Goal: Transaction & Acquisition: Purchase product/service

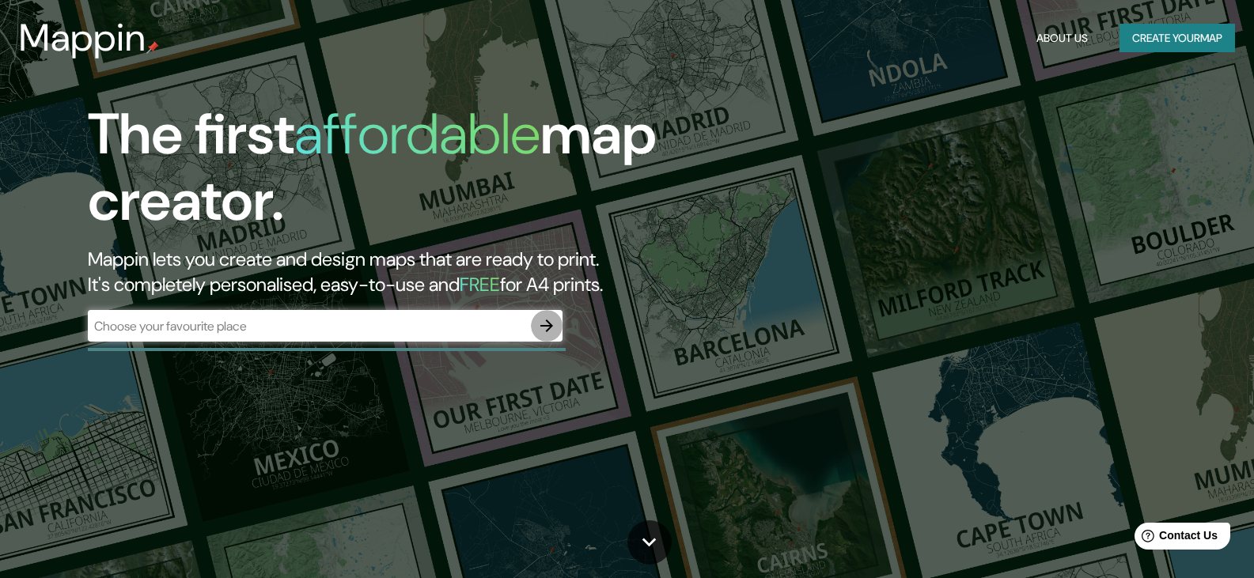
click at [545, 321] on icon "button" at bounding box center [546, 326] width 19 height 19
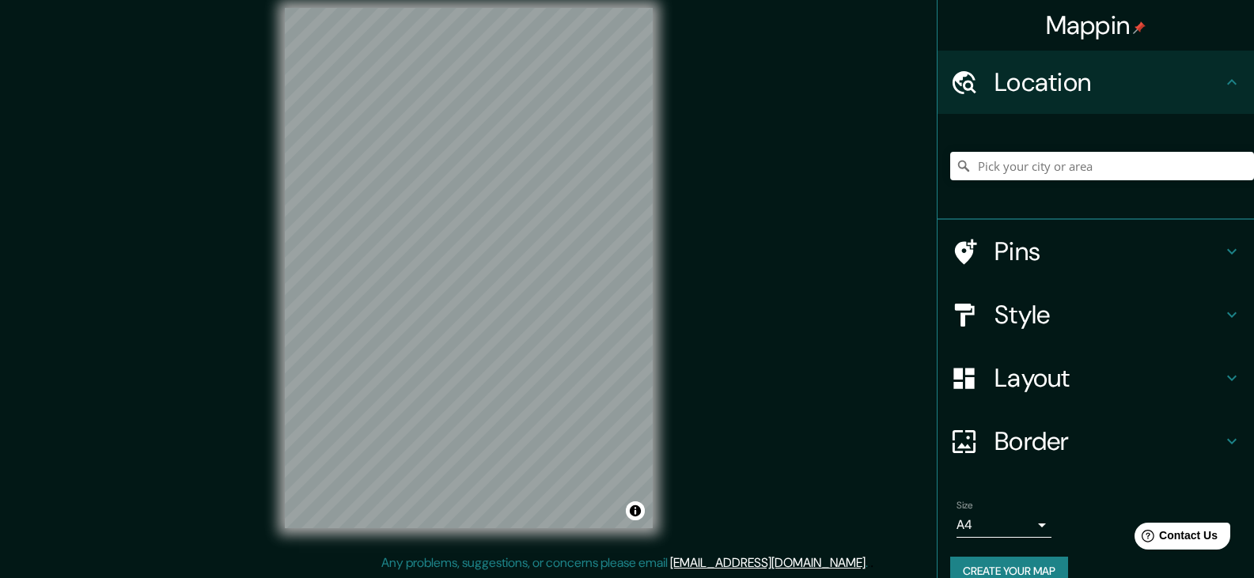
scroll to position [18, 0]
click at [997, 165] on input "Pick your city or area" at bounding box center [1102, 166] width 304 height 28
type input "[GEOGRAPHIC_DATA]"
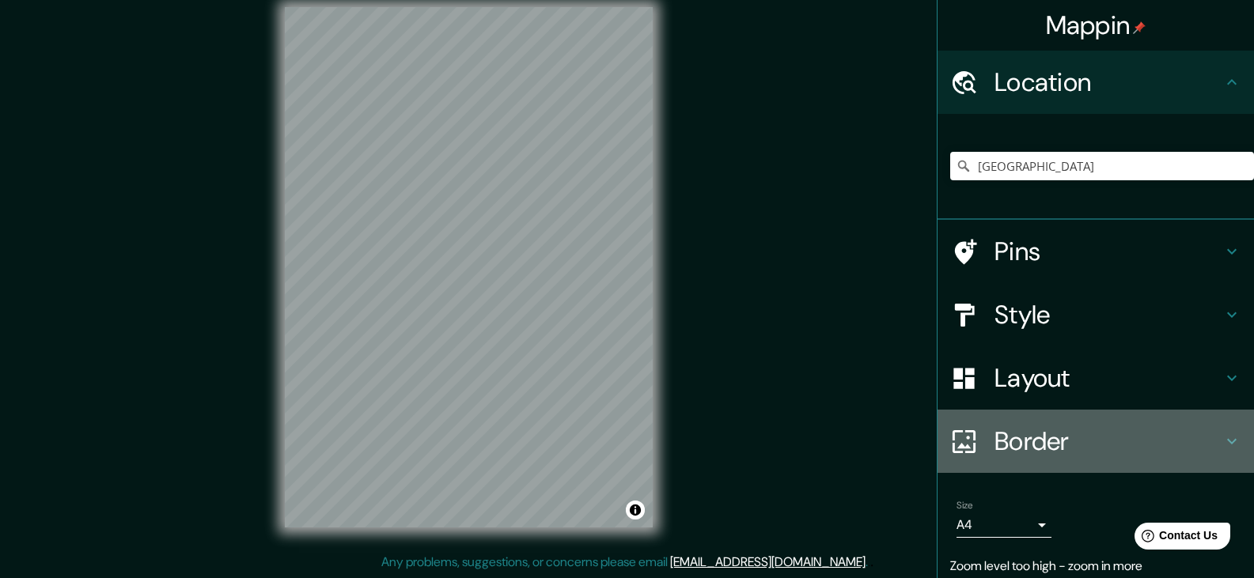
click at [1067, 449] on h4 "Border" at bounding box center [1109, 442] width 228 height 32
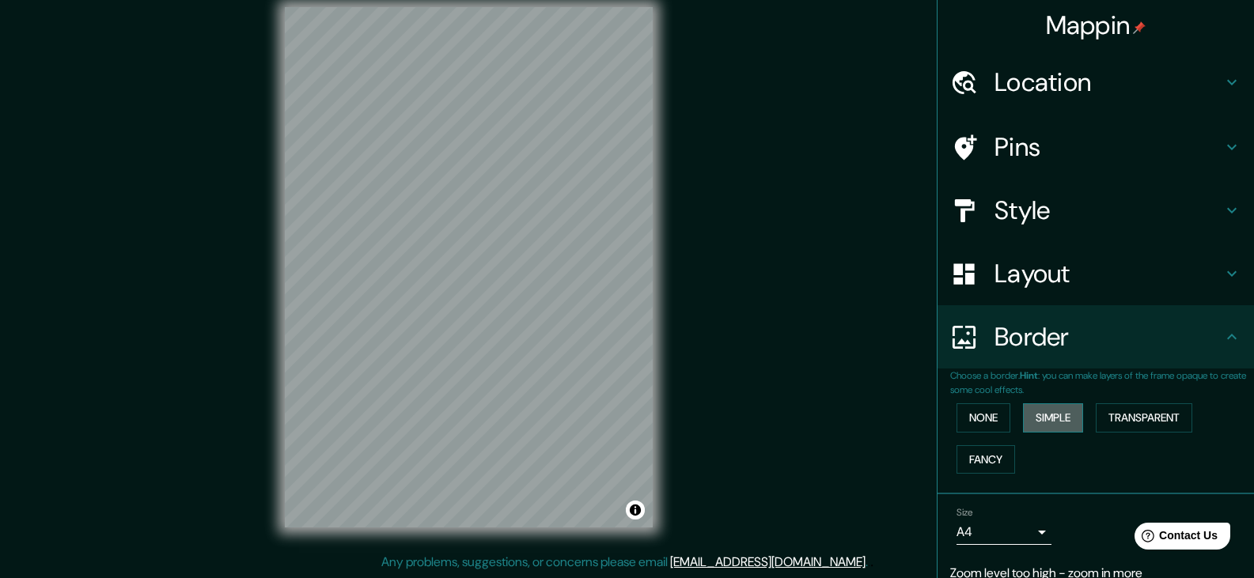
click at [1050, 420] on button "Simple" at bounding box center [1053, 418] width 60 height 29
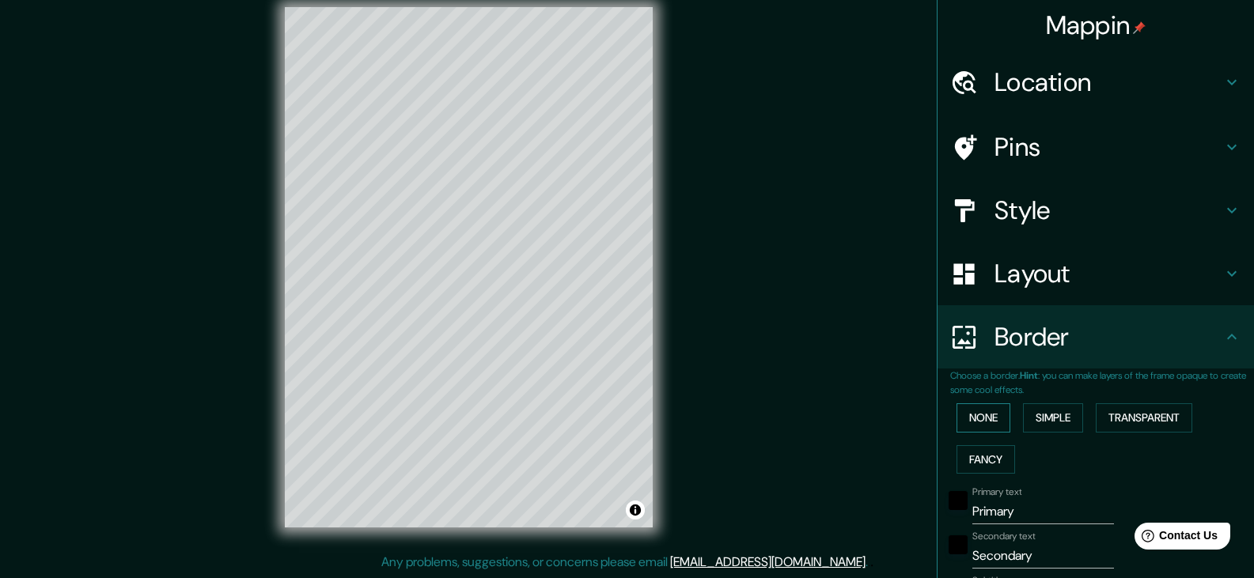
click at [977, 425] on button "None" at bounding box center [984, 418] width 54 height 29
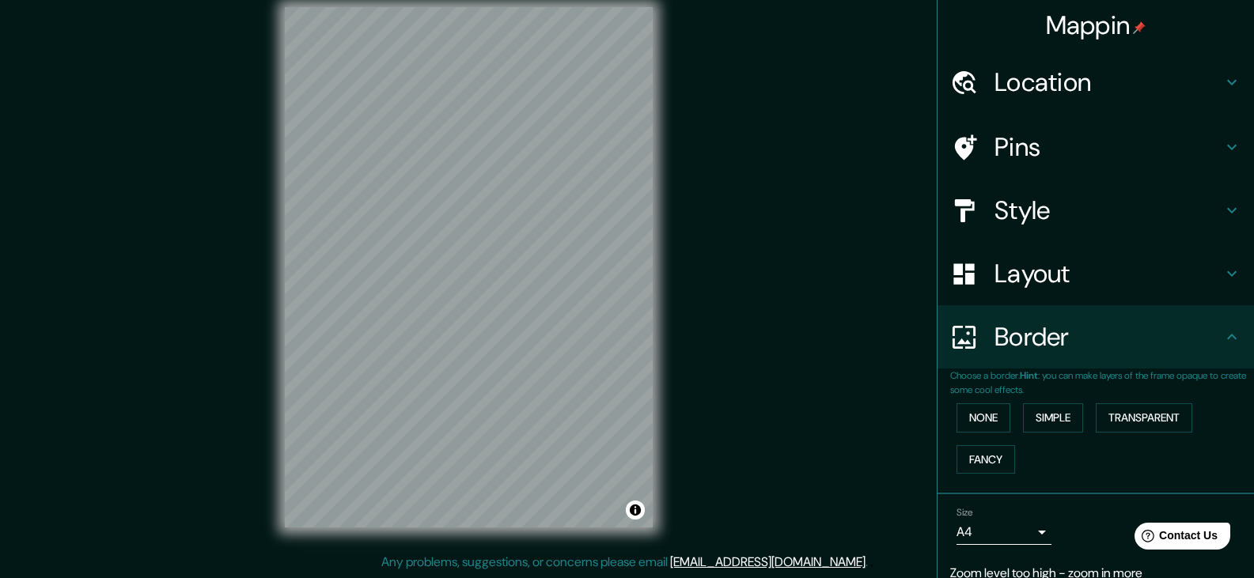
click at [1054, 220] on h4 "Style" at bounding box center [1109, 211] width 228 height 32
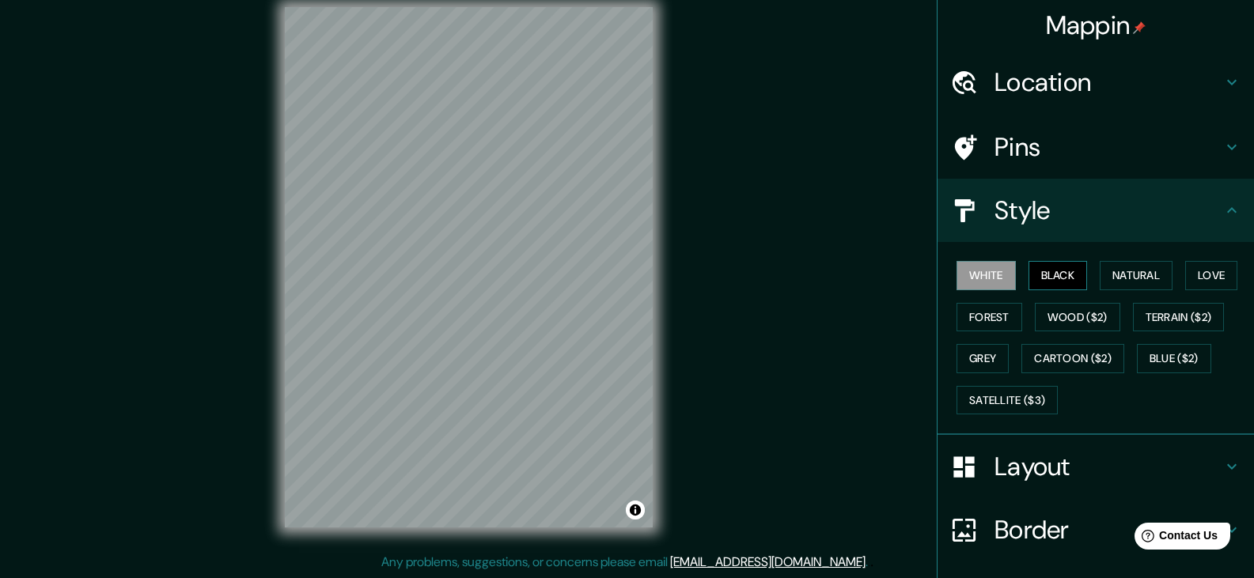
click at [1060, 285] on button "Black" at bounding box center [1058, 275] width 59 height 29
click at [957, 271] on button "White" at bounding box center [986, 275] width 59 height 29
click at [1128, 263] on button "Natural" at bounding box center [1136, 275] width 73 height 29
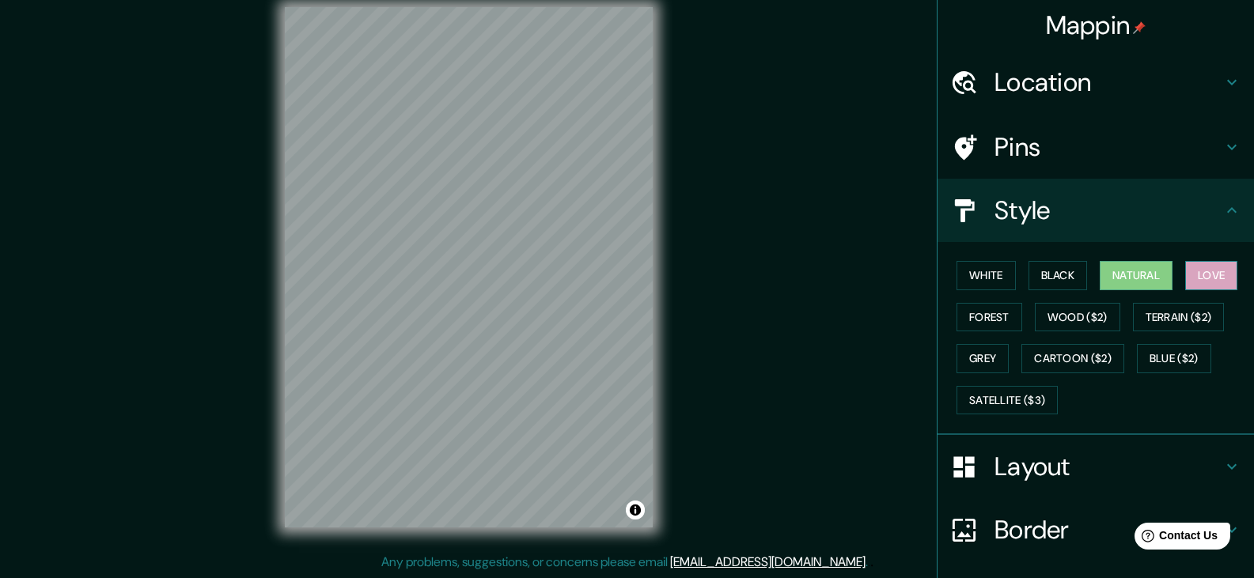
click at [1190, 271] on button "Love" at bounding box center [1211, 275] width 52 height 29
click at [1190, 320] on button "Terrain ($2)" at bounding box center [1179, 317] width 92 height 29
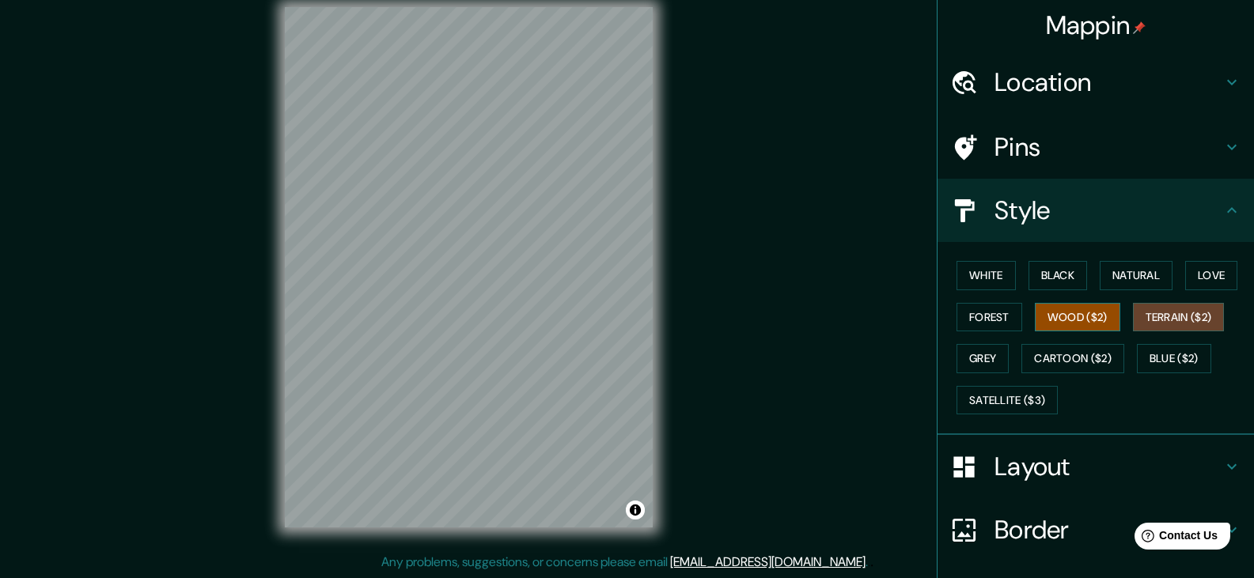
click at [1072, 326] on button "Wood ($2)" at bounding box center [1077, 317] width 85 height 29
click at [960, 365] on button "Grey" at bounding box center [983, 358] width 52 height 29
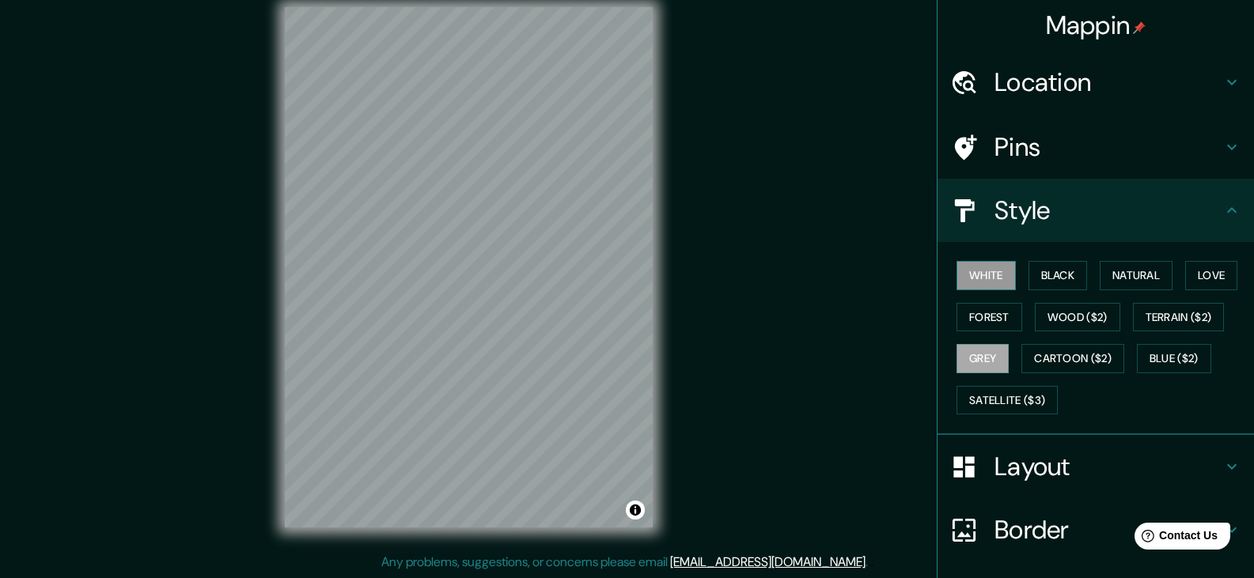
click at [978, 279] on button "White" at bounding box center [986, 275] width 59 height 29
click at [1069, 89] on h4 "Location" at bounding box center [1109, 82] width 228 height 32
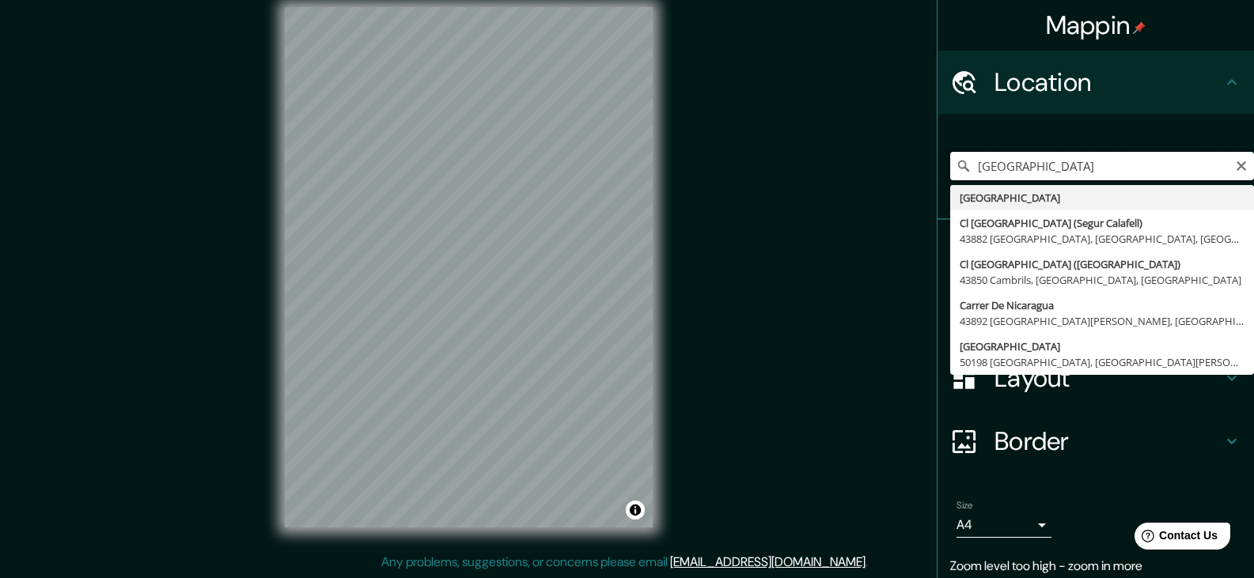
click at [1029, 161] on input "[GEOGRAPHIC_DATA]" at bounding box center [1102, 166] width 304 height 28
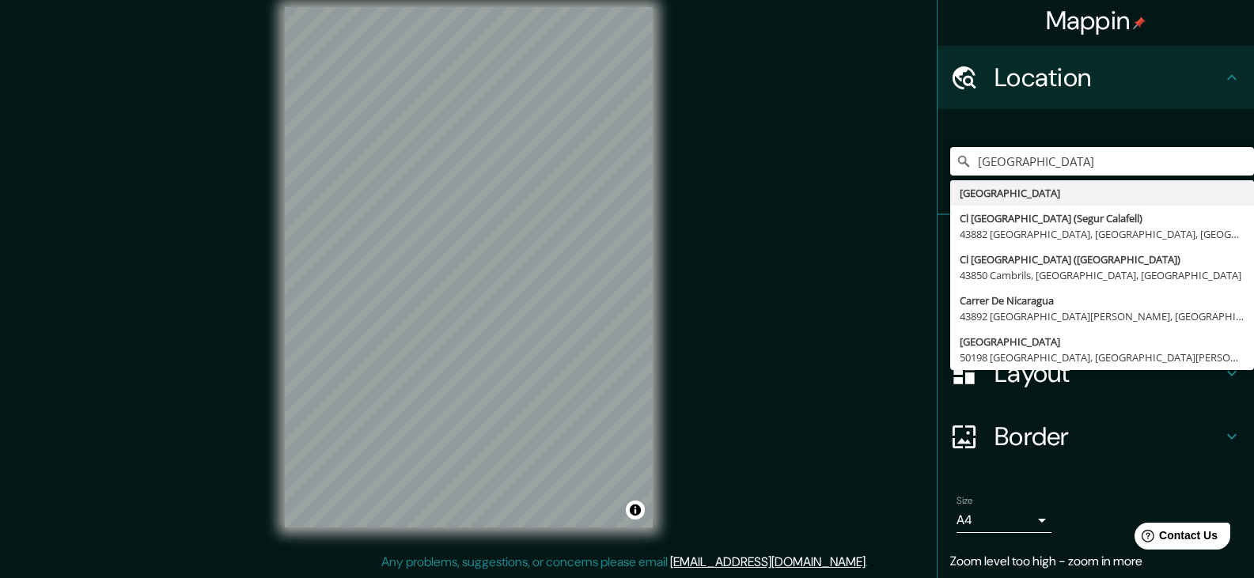
scroll to position [0, 0]
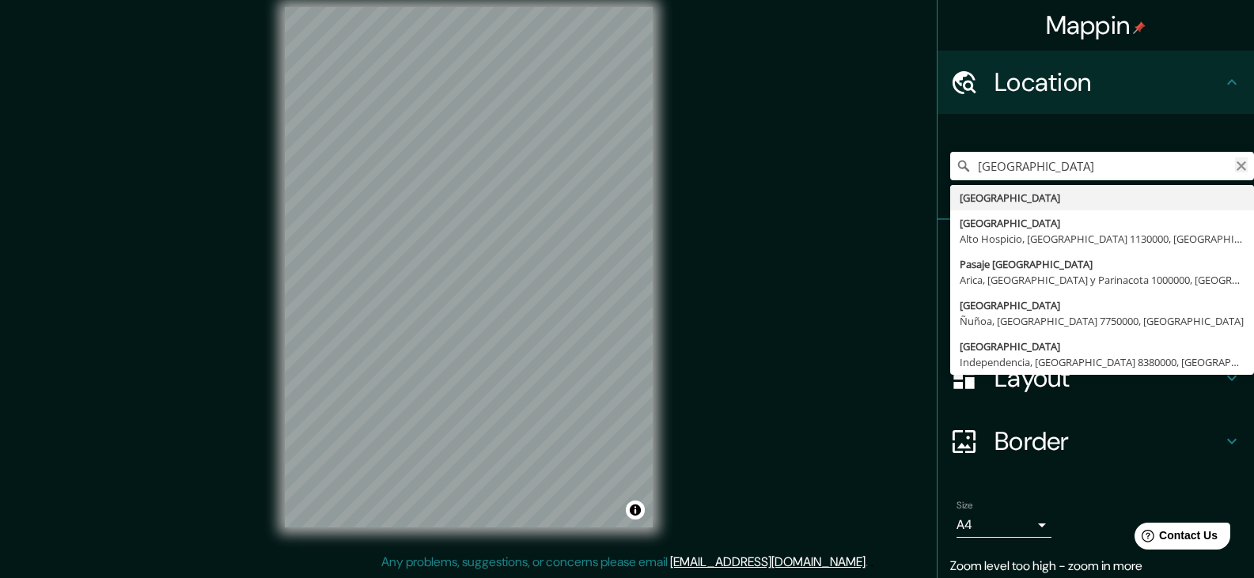
click at [1237, 164] on icon "Clear" at bounding box center [1241, 165] width 9 height 9
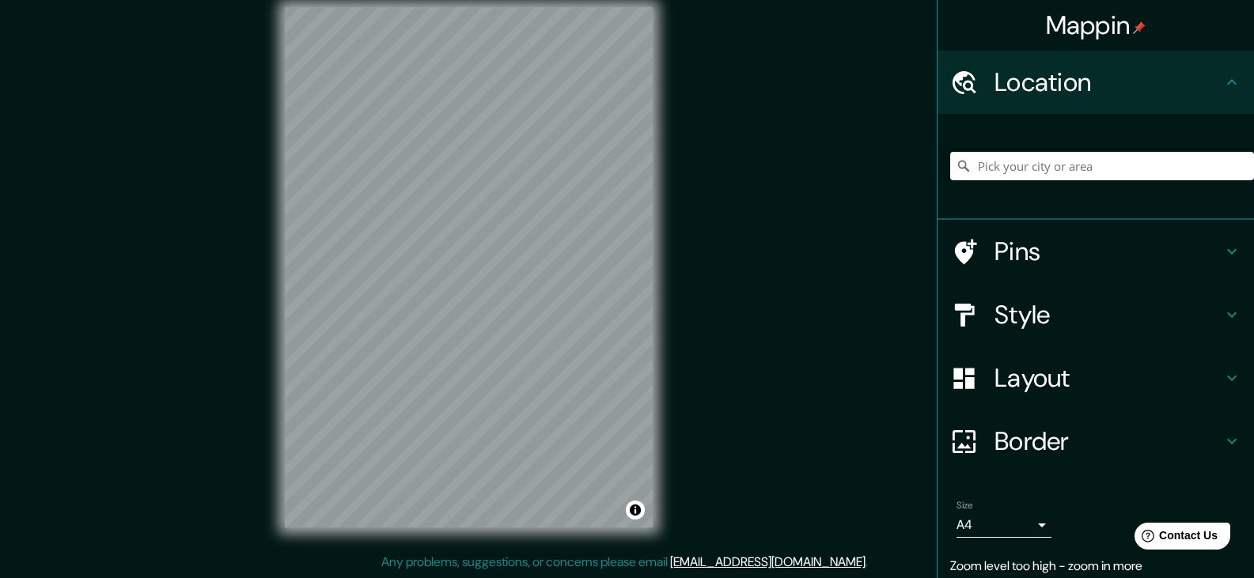
paste input "4Q35+F9G, [GEOGRAPHIC_DATA]"
type input "[GEOGRAPHIC_DATA], [GEOGRAPHIC_DATA], [GEOGRAPHIC_DATA]"
click at [1045, 257] on h4 "Pins" at bounding box center [1109, 252] width 228 height 32
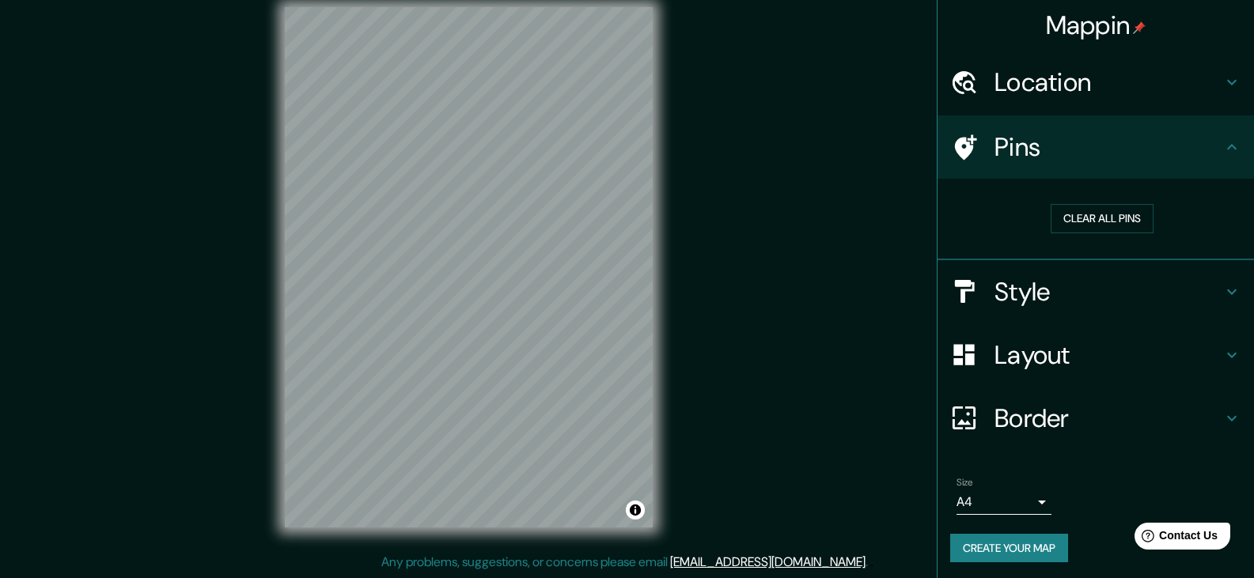
click at [1056, 276] on h4 "Style" at bounding box center [1109, 292] width 228 height 32
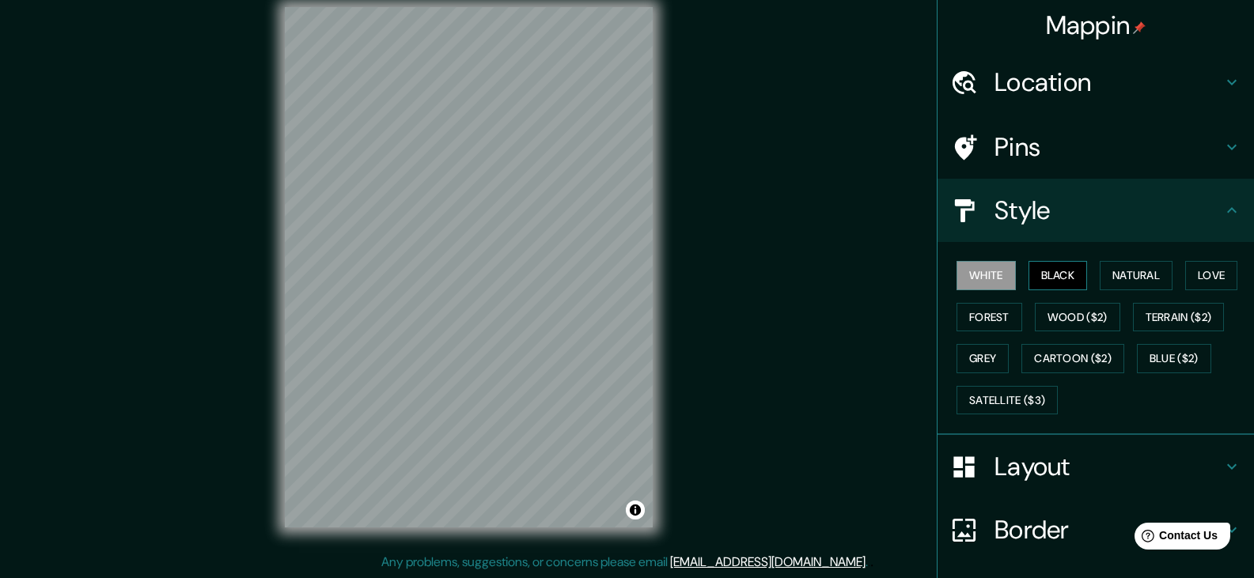
click at [1049, 269] on button "Black" at bounding box center [1058, 275] width 59 height 29
click at [1100, 273] on button "Natural" at bounding box center [1136, 275] width 73 height 29
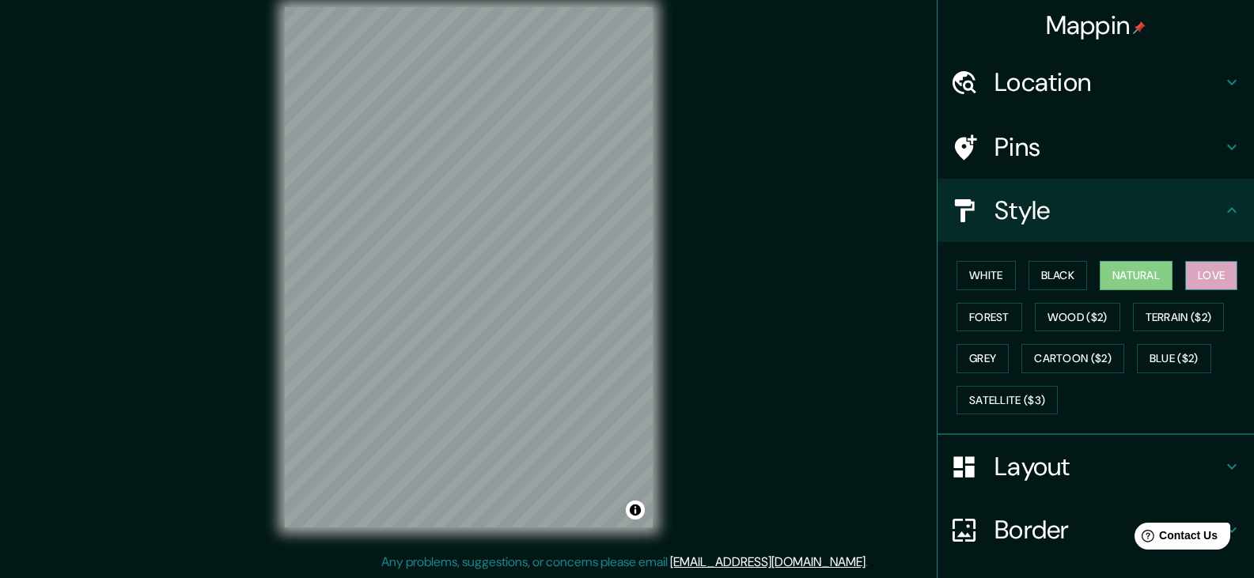
click at [1202, 271] on button "Love" at bounding box center [1211, 275] width 52 height 29
click at [993, 315] on button "Forest" at bounding box center [990, 317] width 66 height 29
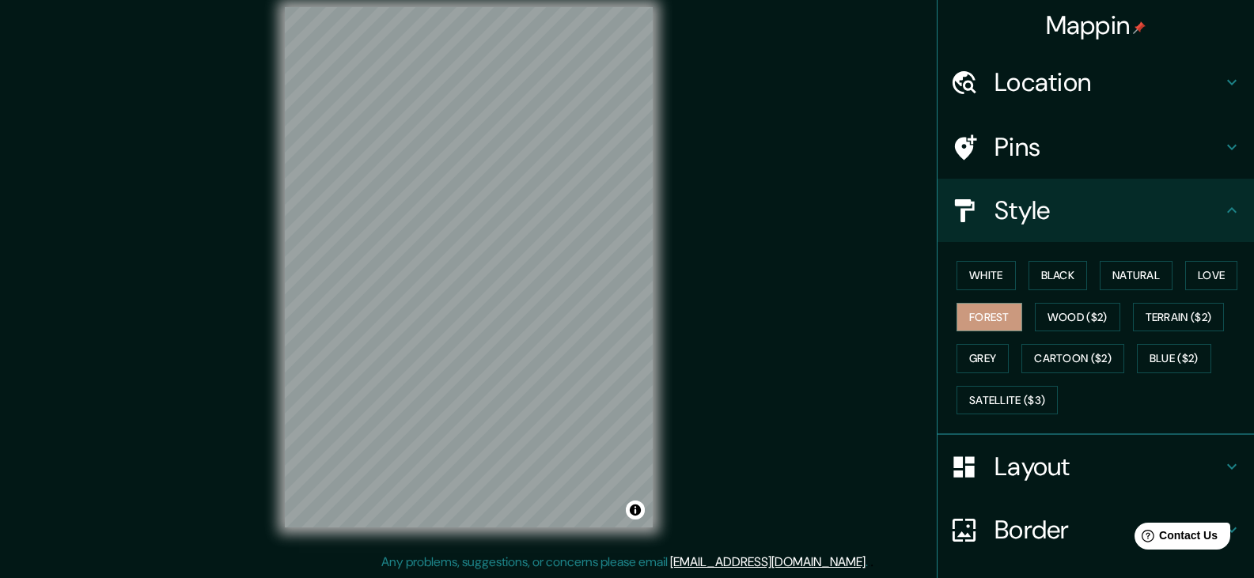
click at [980, 338] on div "White Black Natural Love Forest Wood ($2) Terrain ($2) Grey Cartoon ($2) Blue (…" at bounding box center [1102, 338] width 304 height 166
click at [974, 272] on button "White" at bounding box center [986, 275] width 59 height 29
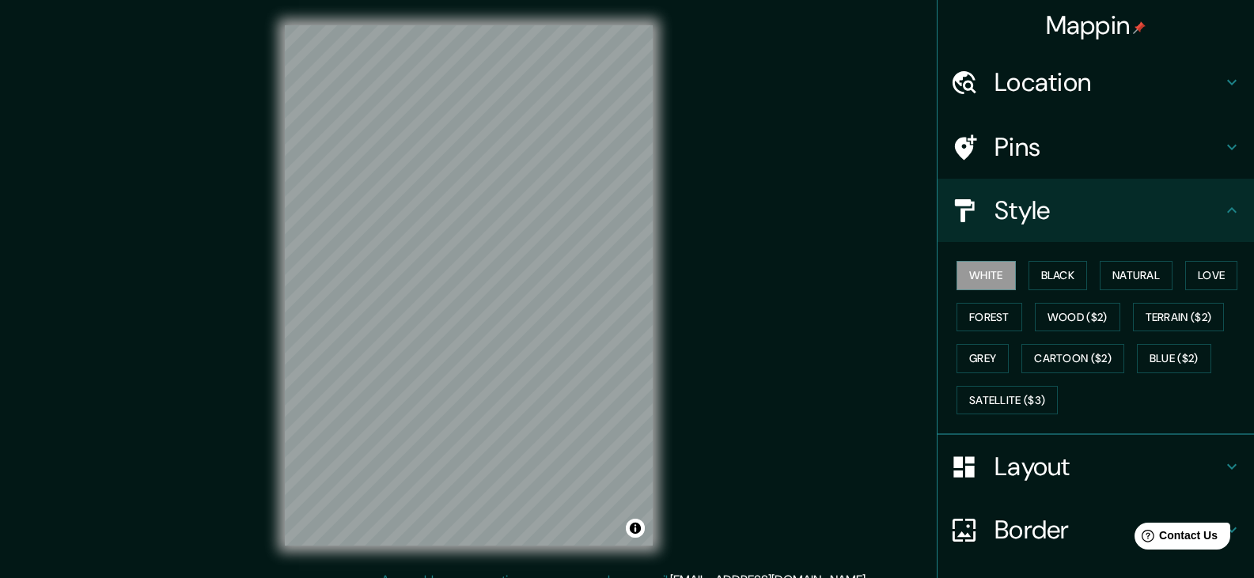
click at [1111, 80] on h4 "Location" at bounding box center [1109, 82] width 228 height 32
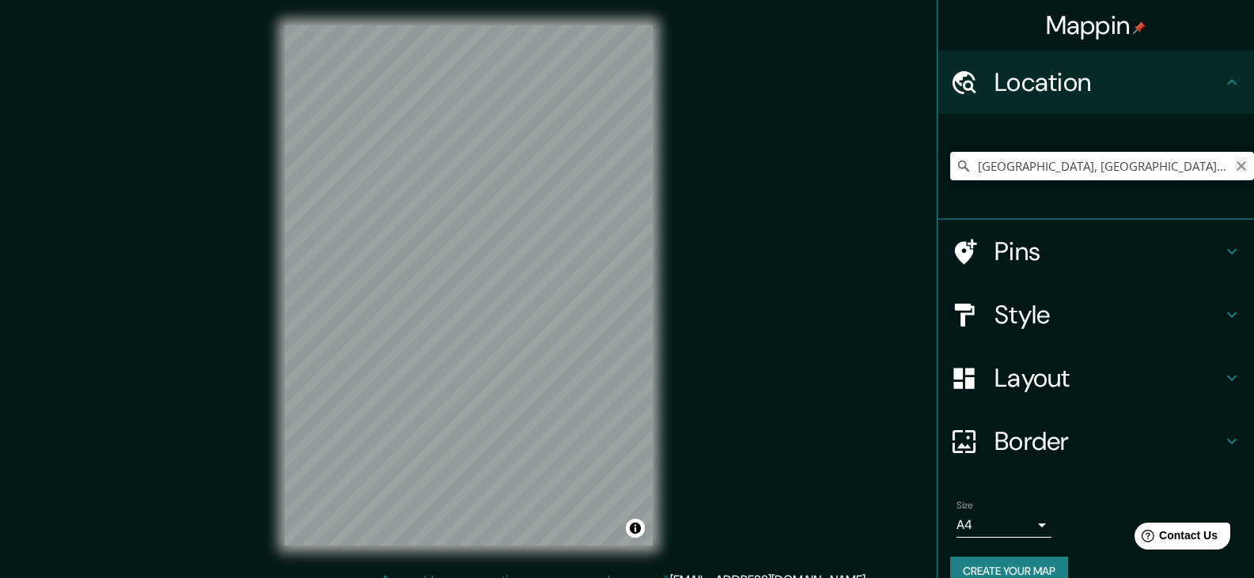
click at [1237, 168] on icon "Clear" at bounding box center [1241, 165] width 9 height 9
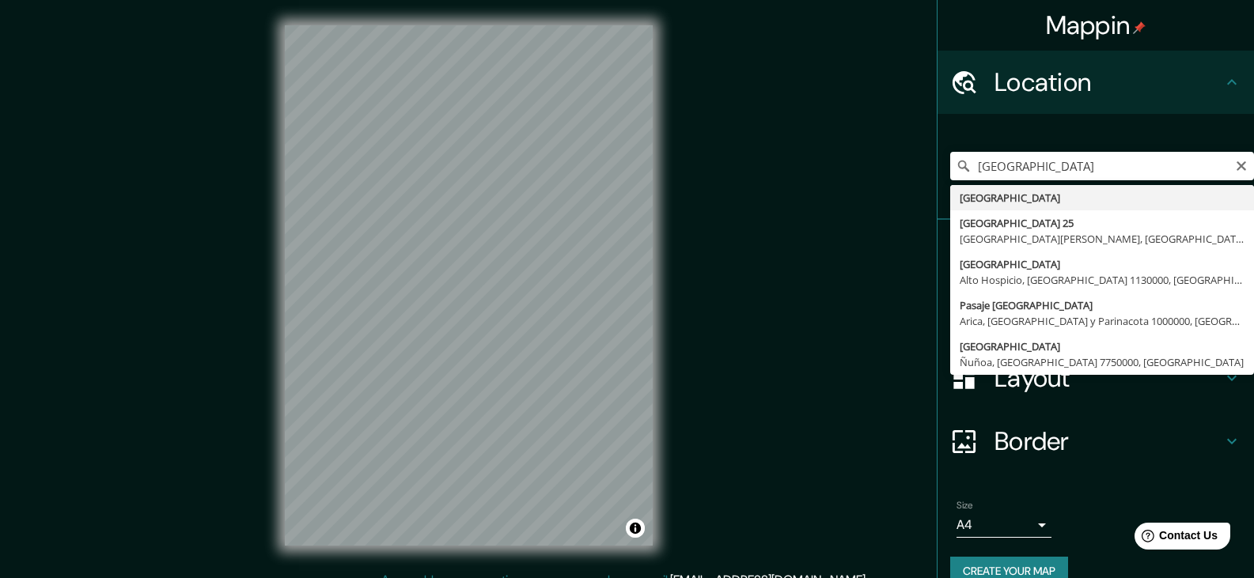
type input "[GEOGRAPHIC_DATA]"
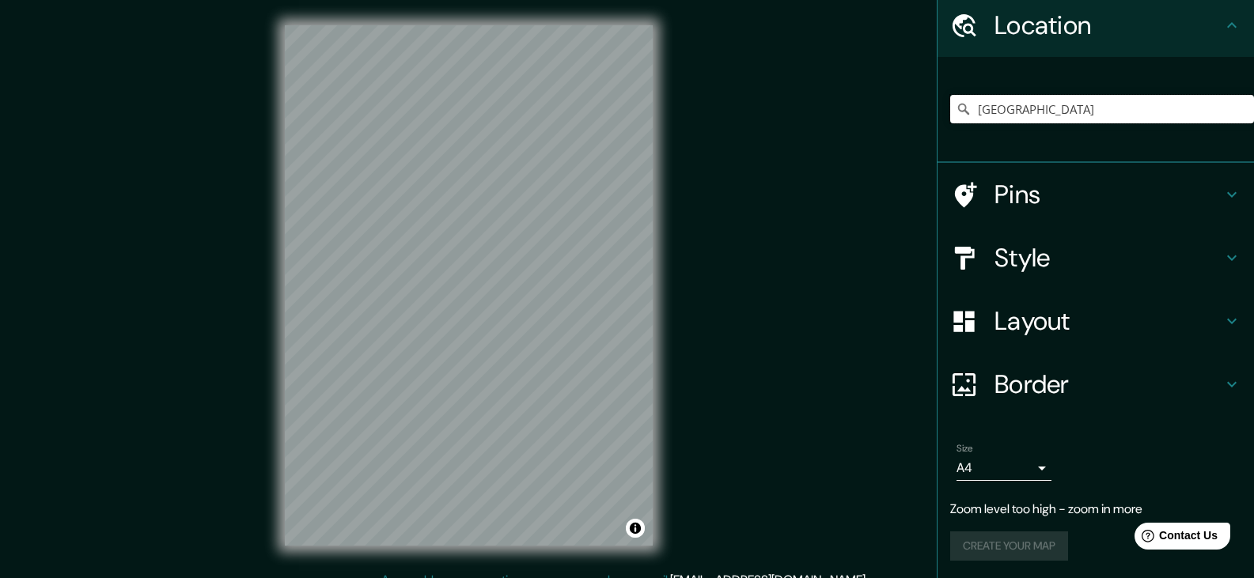
scroll to position [59, 0]
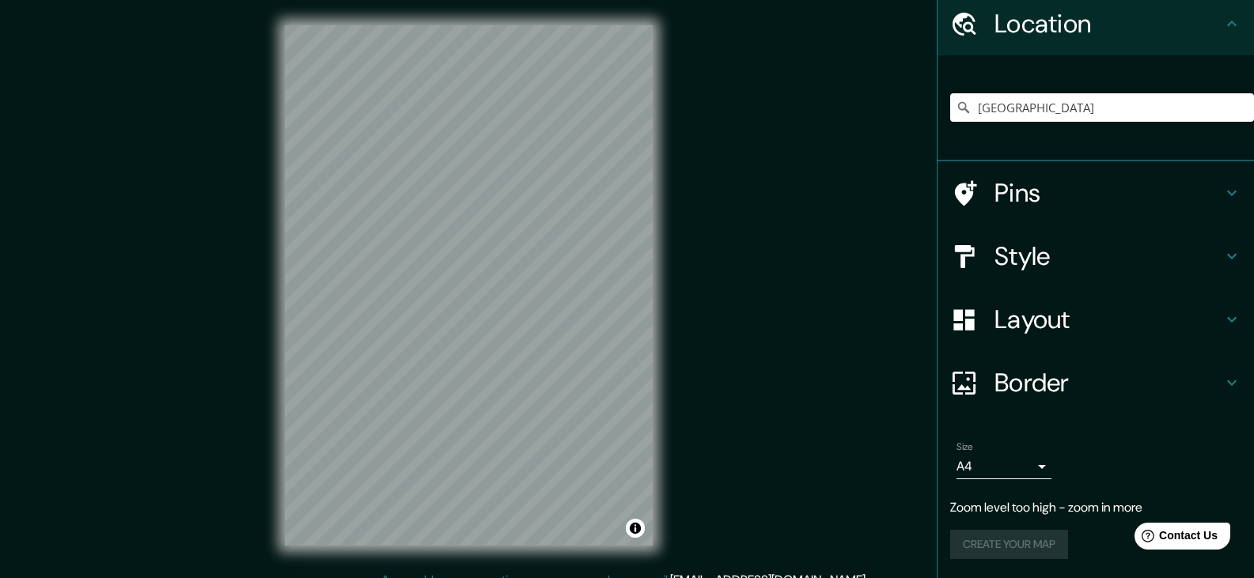
click at [1009, 469] on body "Mappin Location [GEOGRAPHIC_DATA] Pins Style Layout Border Choose a border. Hin…" at bounding box center [627, 289] width 1254 height 578
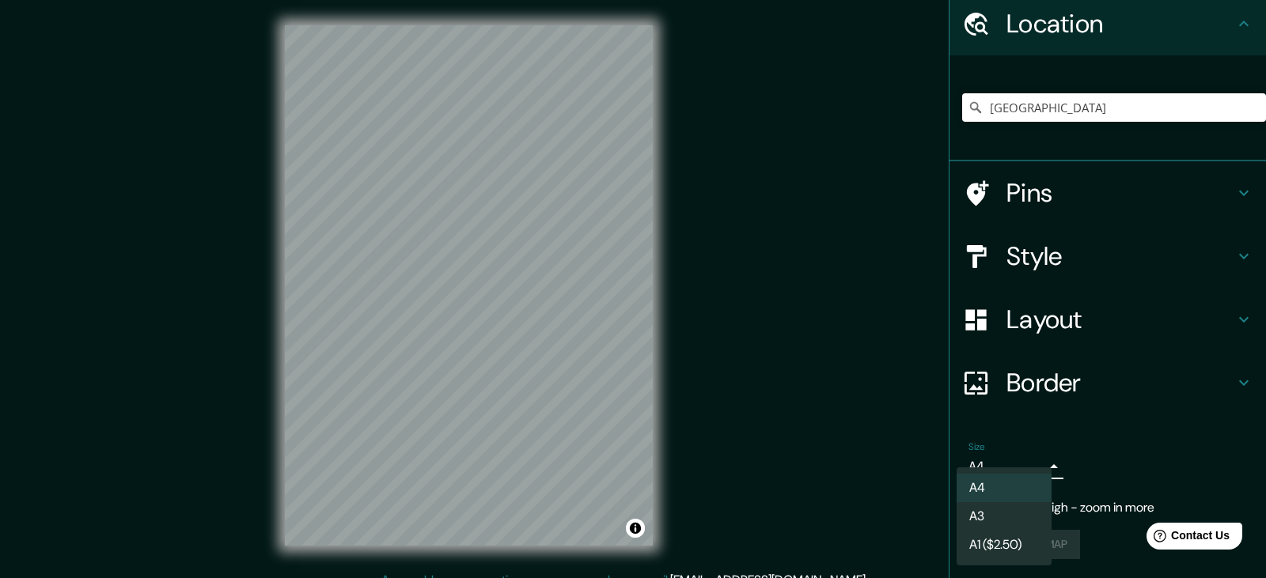
click at [1136, 455] on div at bounding box center [633, 289] width 1266 height 578
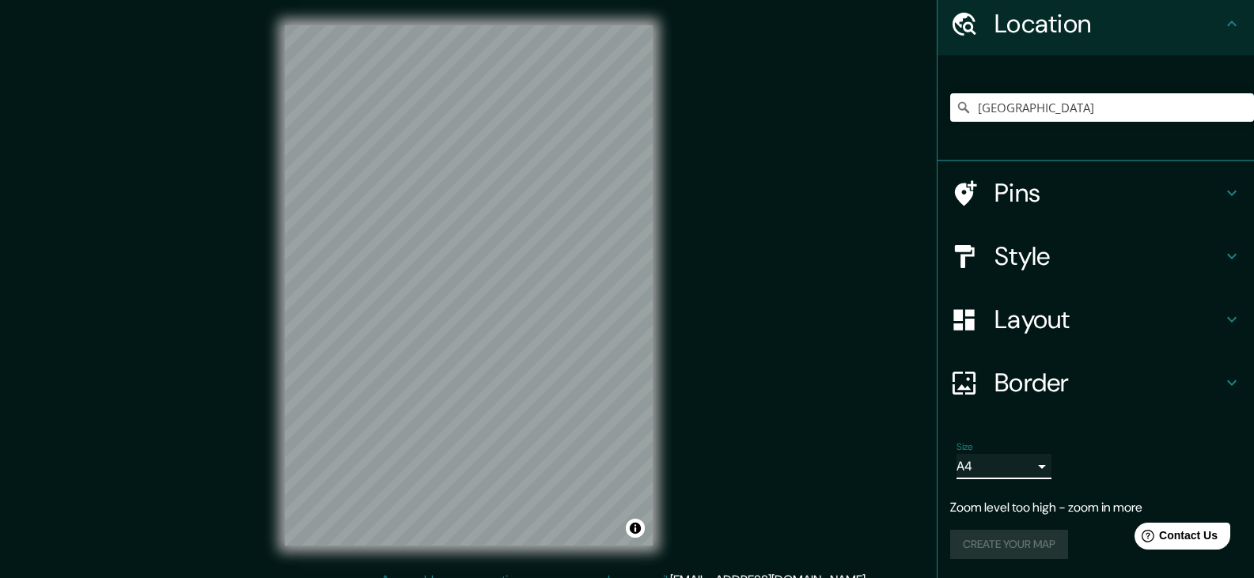
scroll to position [18, 0]
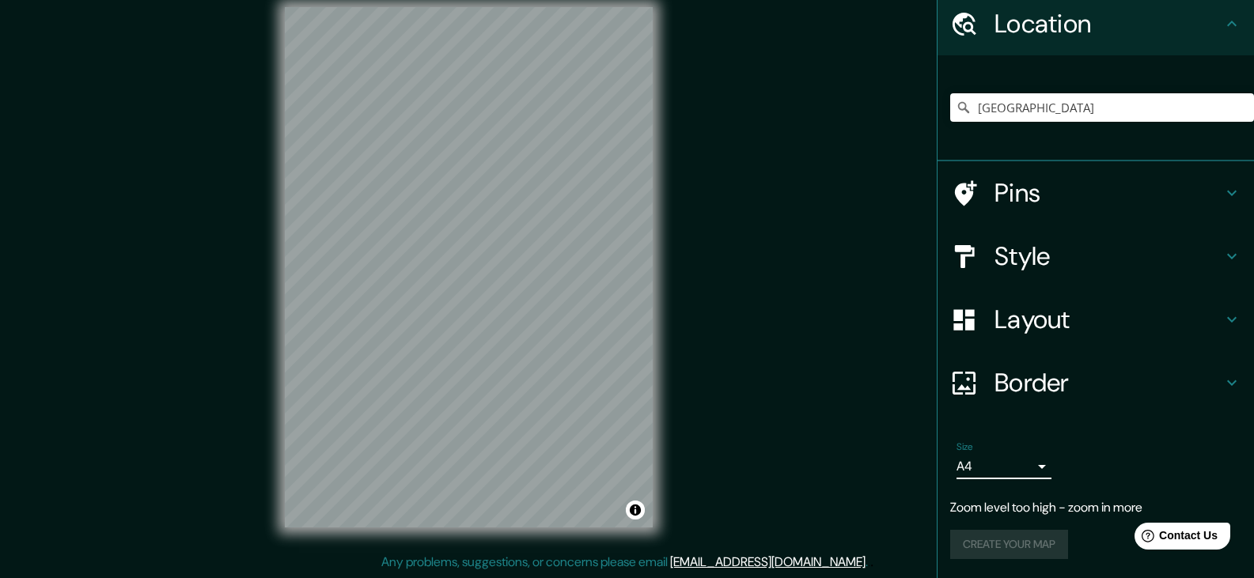
click at [1042, 269] on h4 "Style" at bounding box center [1109, 257] width 228 height 32
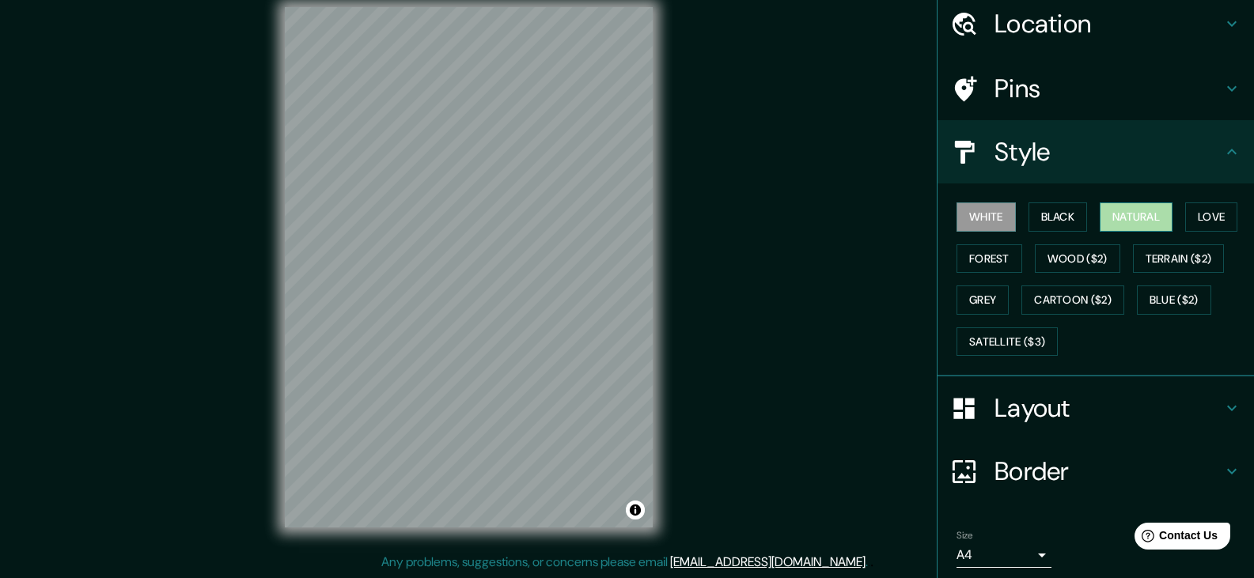
click at [1145, 216] on button "Natural" at bounding box center [1136, 217] width 73 height 29
click at [983, 292] on button "Grey" at bounding box center [983, 300] width 52 height 29
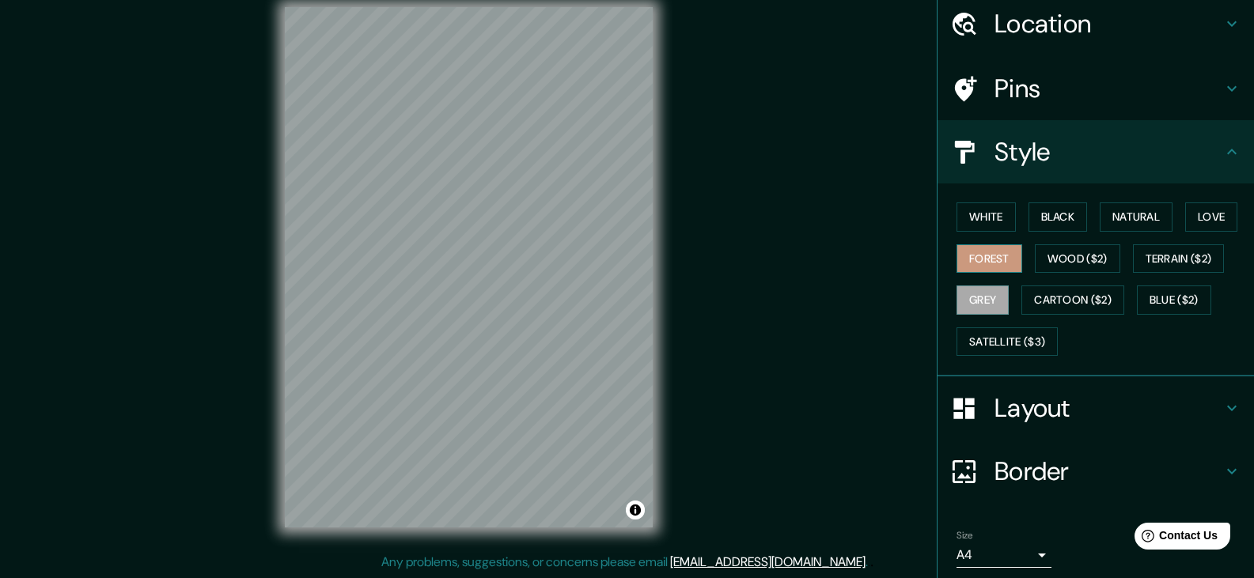
click at [975, 268] on button "Forest" at bounding box center [990, 259] width 66 height 29
drag, startPoint x: 1059, startPoint y: 263, endPoint x: 1000, endPoint y: 286, distance: 63.2
click at [1053, 264] on button "Wood ($2)" at bounding box center [1077, 259] width 85 height 29
click at [968, 308] on button "Grey" at bounding box center [983, 300] width 52 height 29
click at [984, 216] on button "White" at bounding box center [986, 217] width 59 height 29
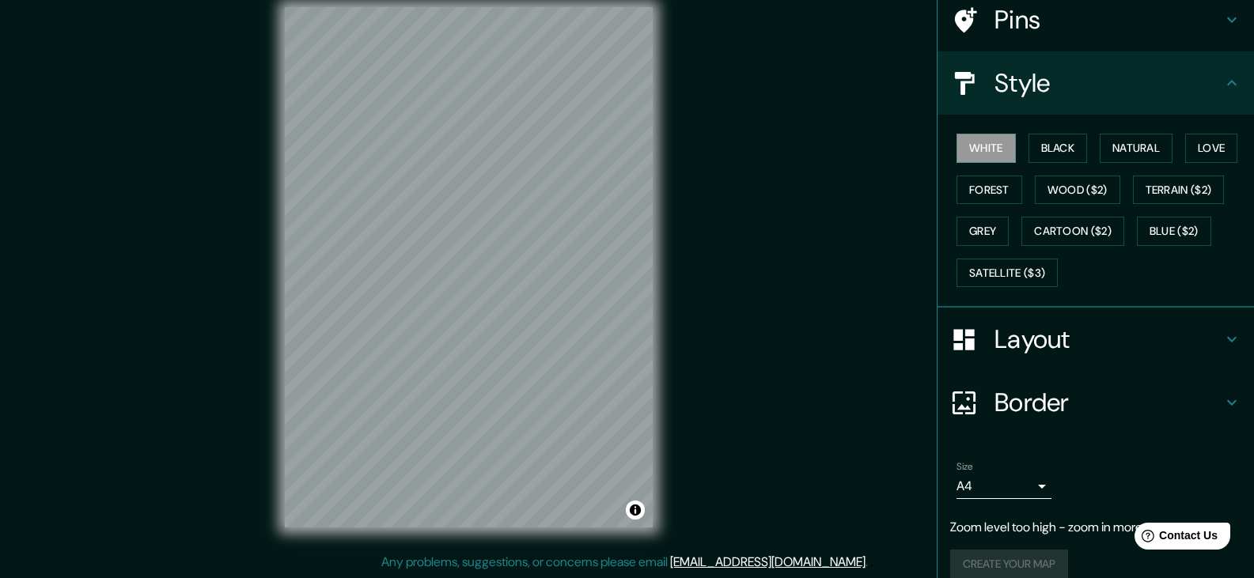
scroll to position [147, 0]
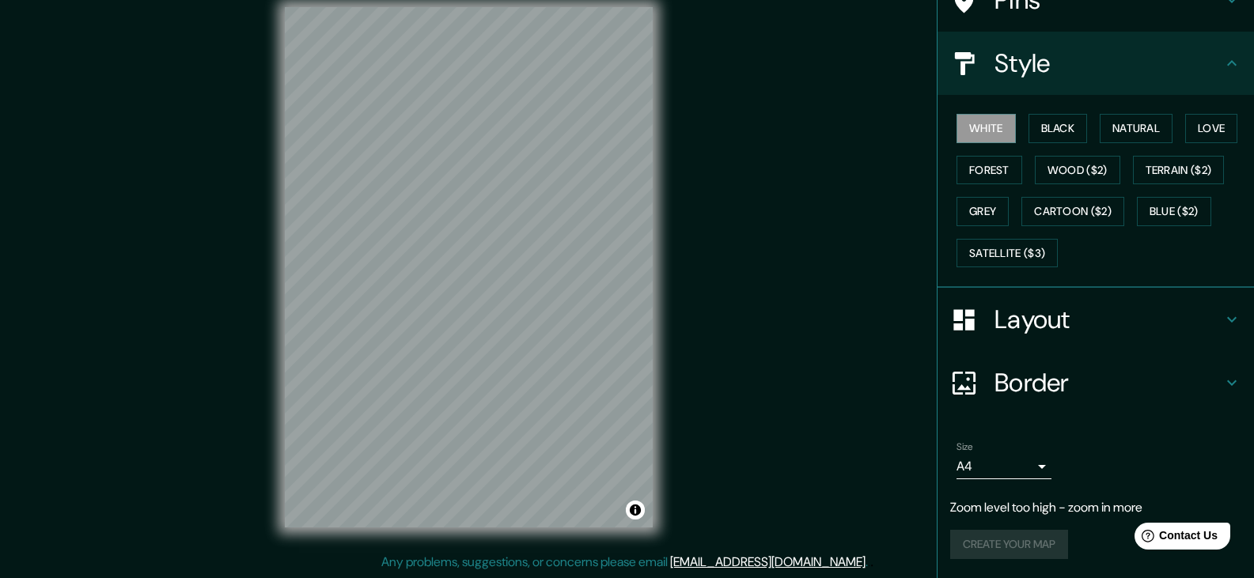
click at [1040, 317] on h4 "Layout" at bounding box center [1109, 320] width 228 height 32
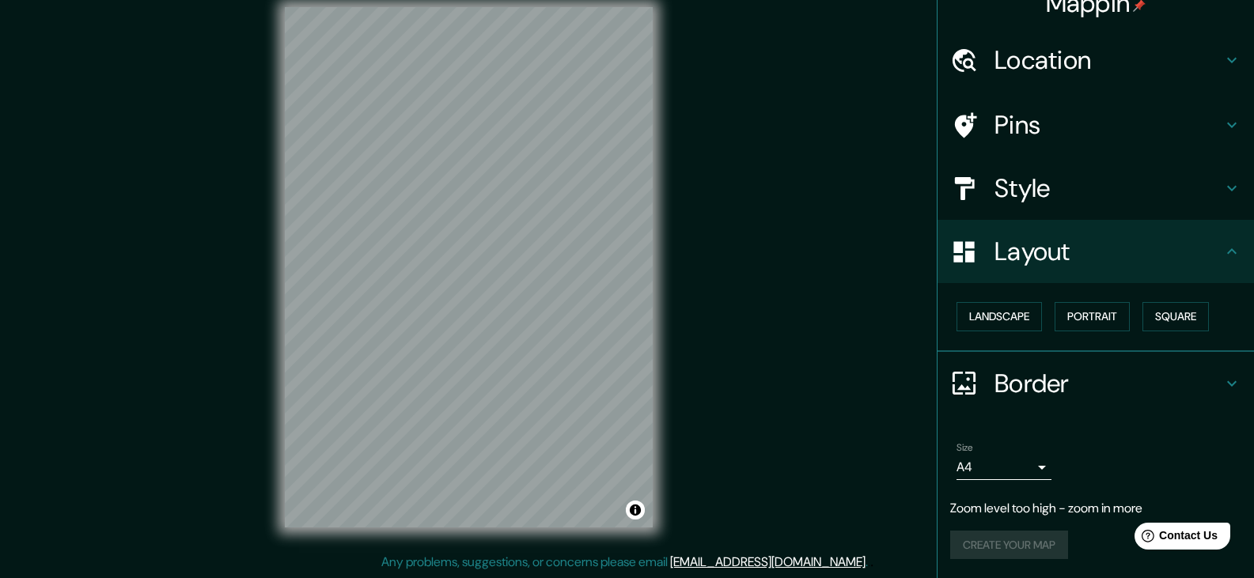
scroll to position [22, 0]
click at [991, 324] on button "Landscape" at bounding box center [999, 316] width 85 height 29
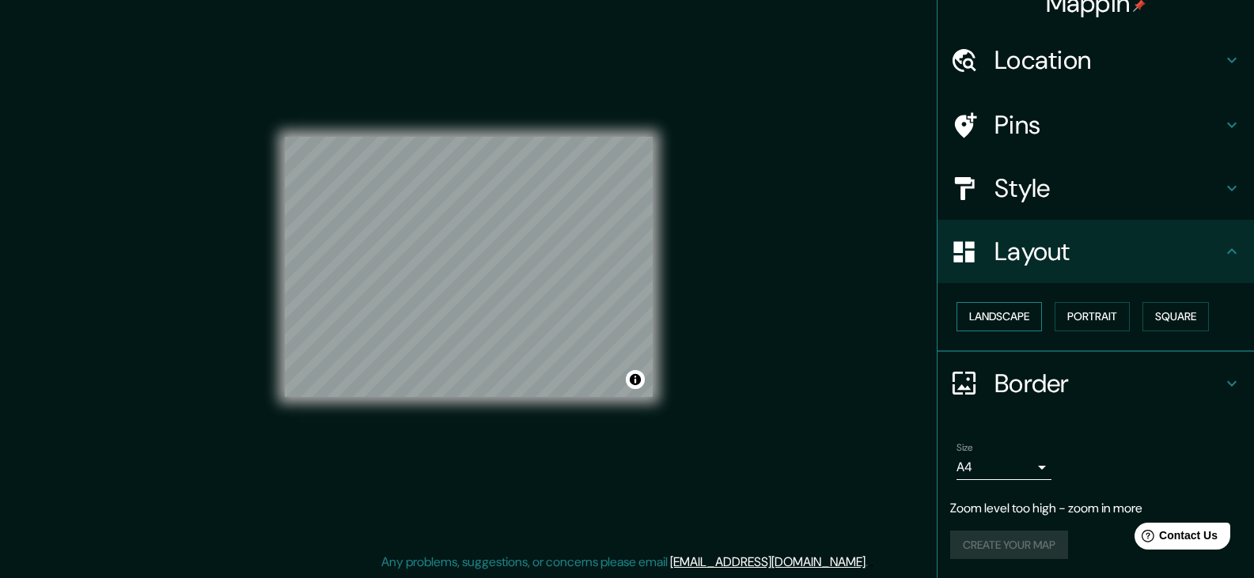
click at [991, 324] on button "Landscape" at bounding box center [999, 316] width 85 height 29
click at [1085, 313] on button "Portrait" at bounding box center [1092, 316] width 75 height 29
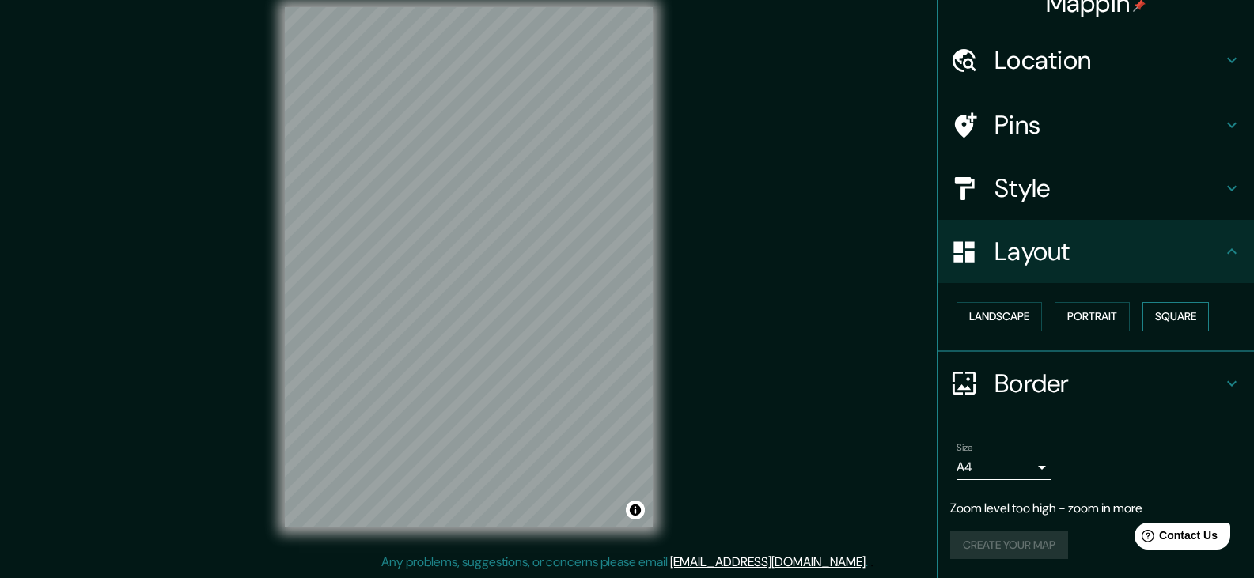
click at [1145, 315] on button "Square" at bounding box center [1176, 316] width 66 height 29
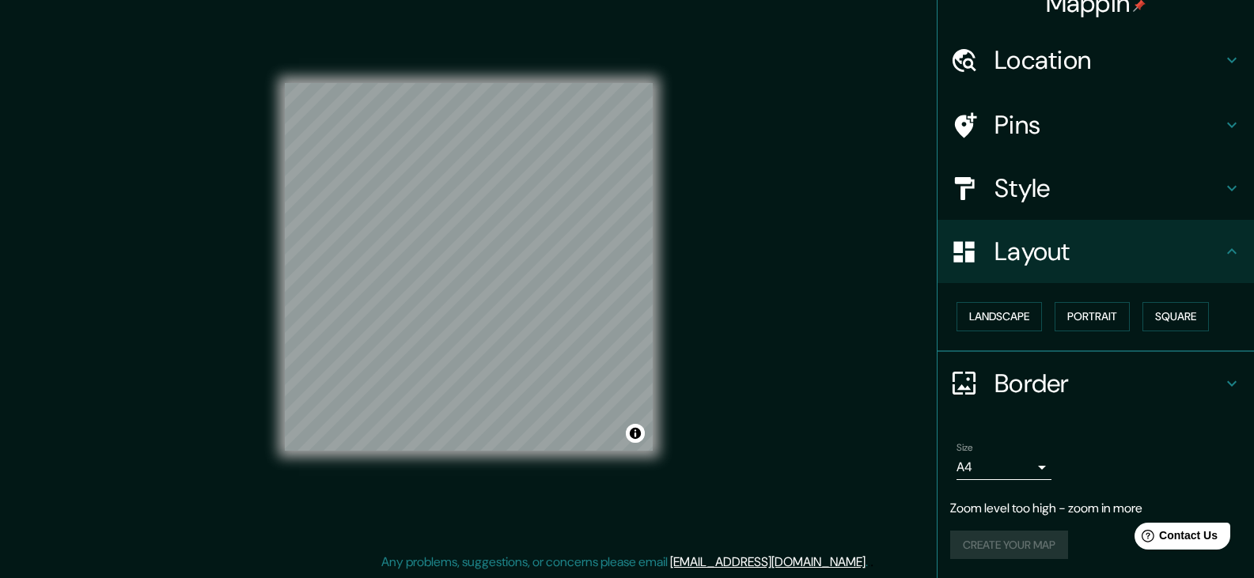
click at [1003, 539] on div "Create your map" at bounding box center [1095, 545] width 291 height 29
click at [1002, 544] on div "Create your map" at bounding box center [1095, 545] width 291 height 29
click at [1065, 199] on h4 "Style" at bounding box center [1109, 189] width 228 height 32
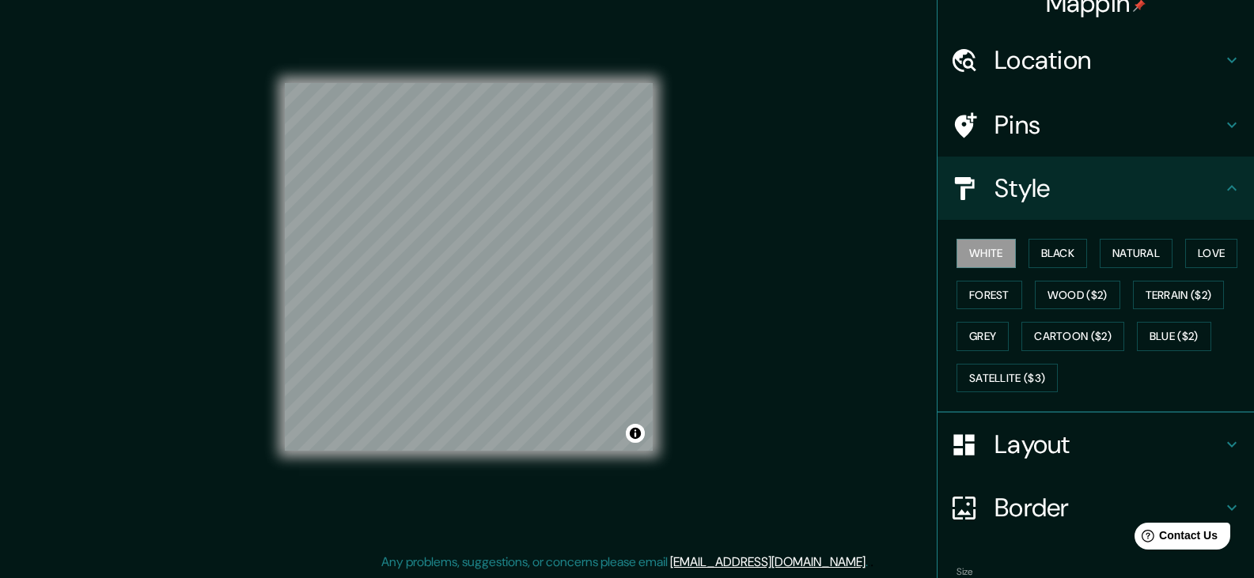
click at [999, 136] on h4 "Pins" at bounding box center [1109, 125] width 228 height 32
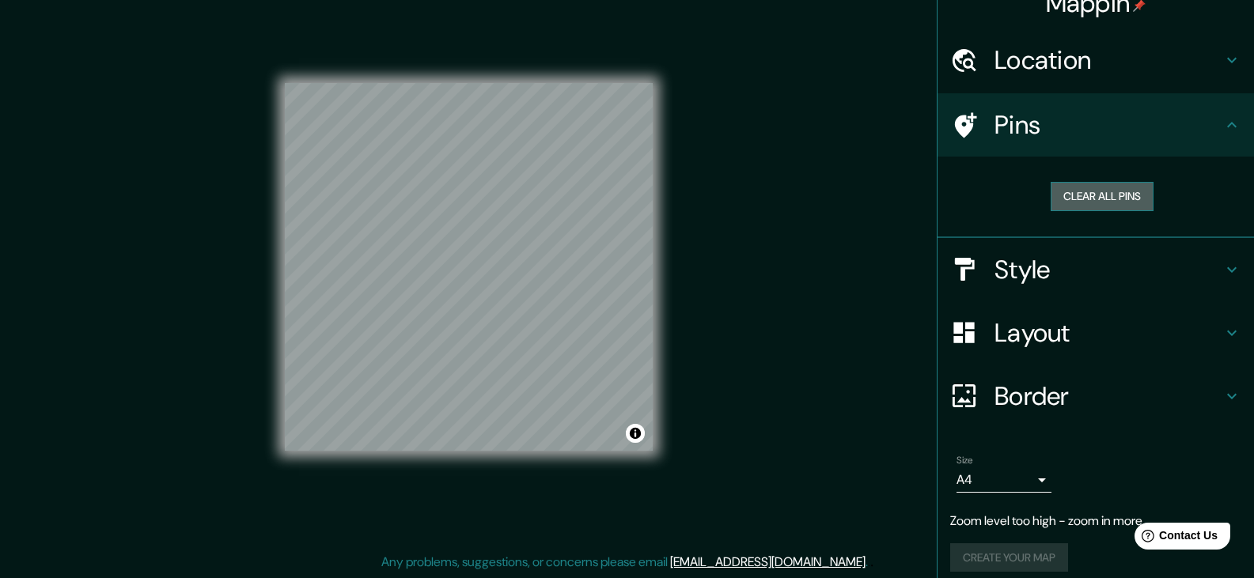
click at [1125, 198] on button "Clear all pins" at bounding box center [1102, 196] width 103 height 29
click at [1090, 66] on h4 "Location" at bounding box center [1109, 60] width 228 height 32
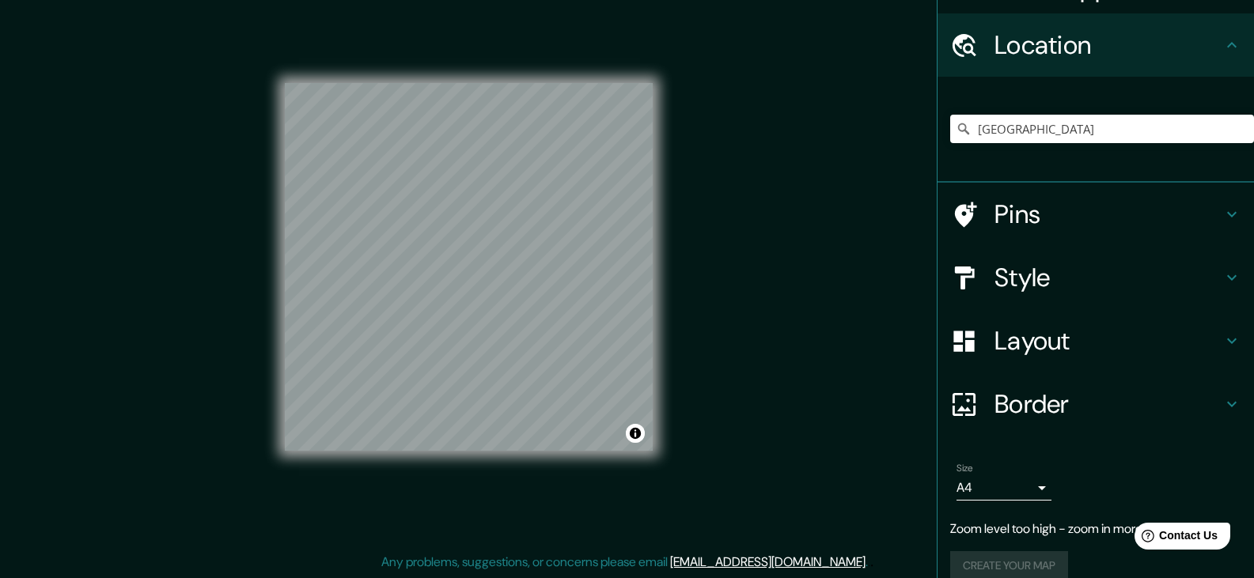
scroll to position [59, 0]
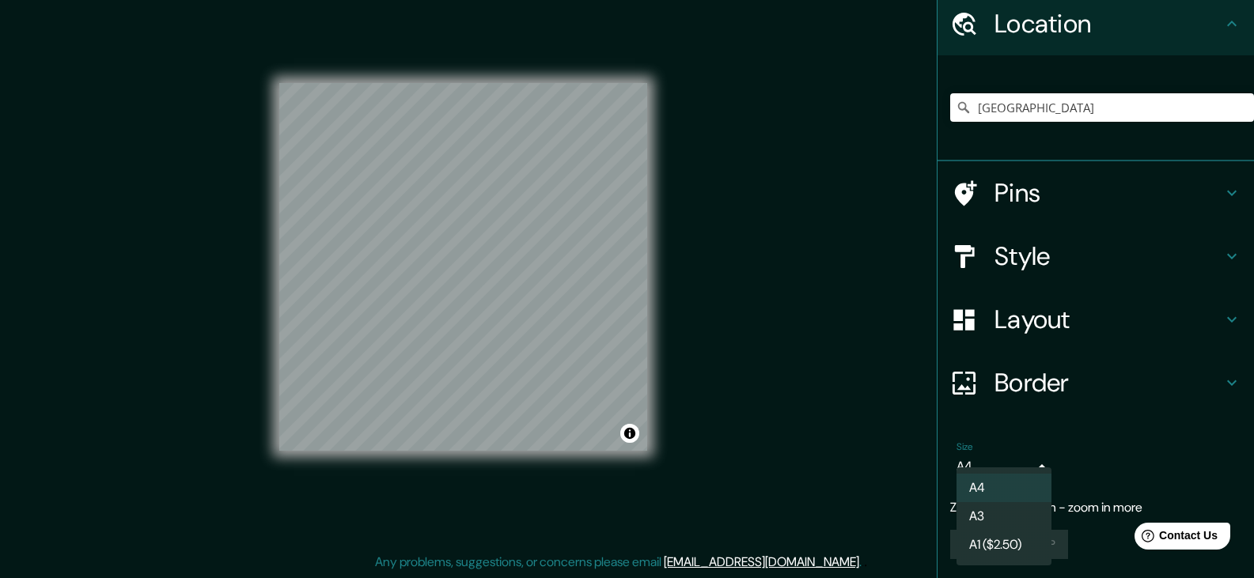
click at [1023, 469] on body "Mappin Location [GEOGRAPHIC_DATA] Pins Style Layout Border Choose a border. Hin…" at bounding box center [627, 271] width 1254 height 578
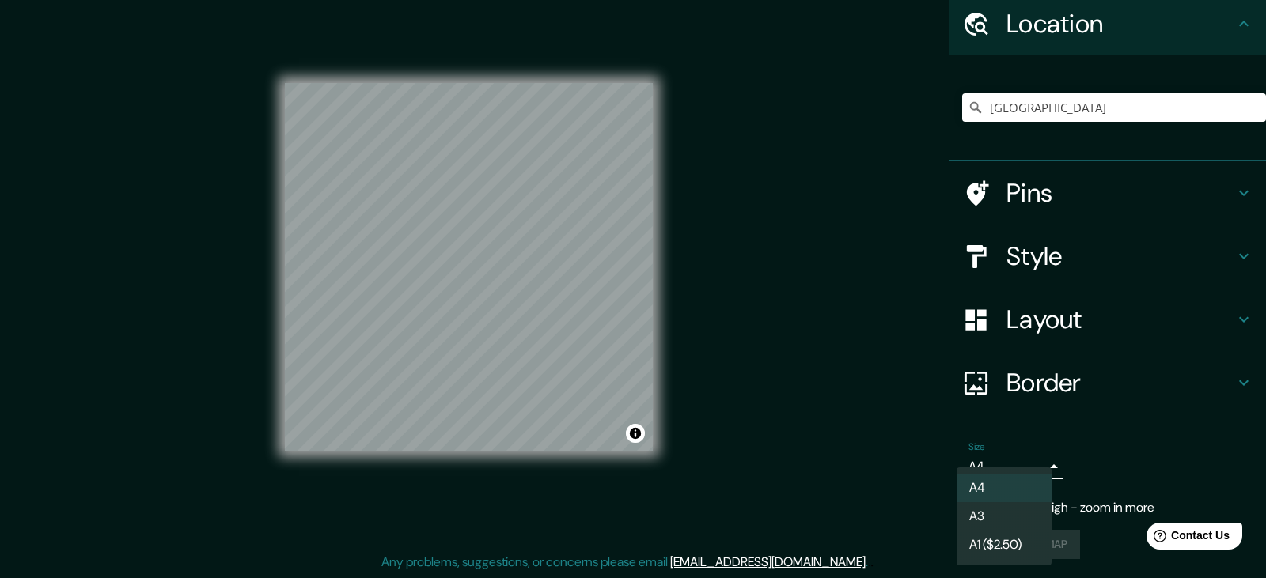
click at [988, 483] on li "A4" at bounding box center [1004, 488] width 95 height 28
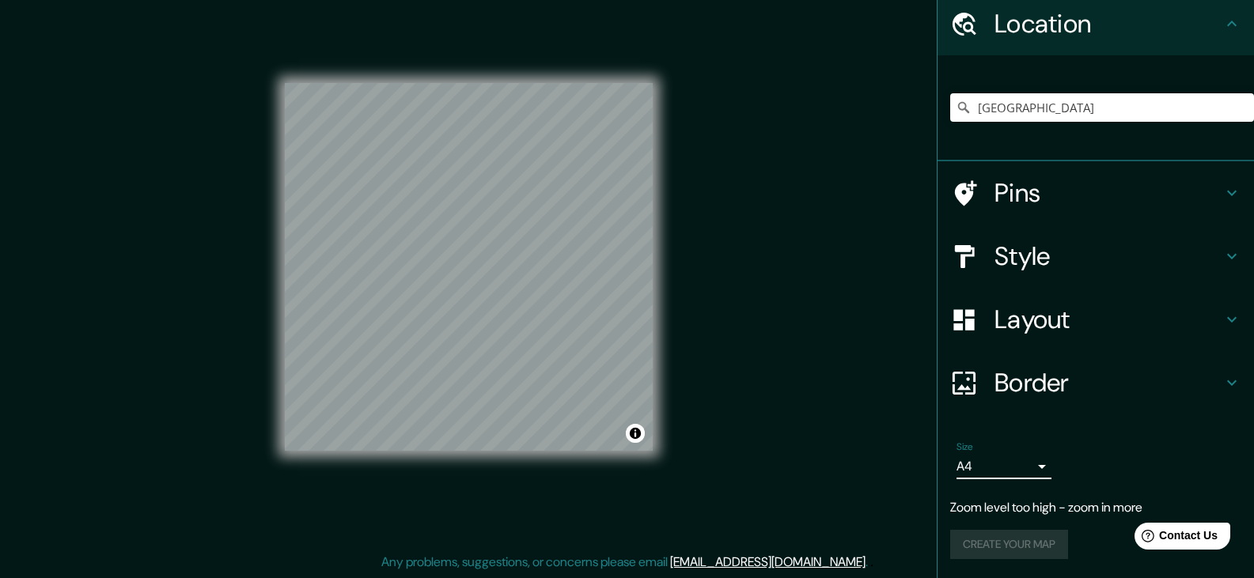
click at [971, 533] on div "Create your map" at bounding box center [1095, 544] width 291 height 29
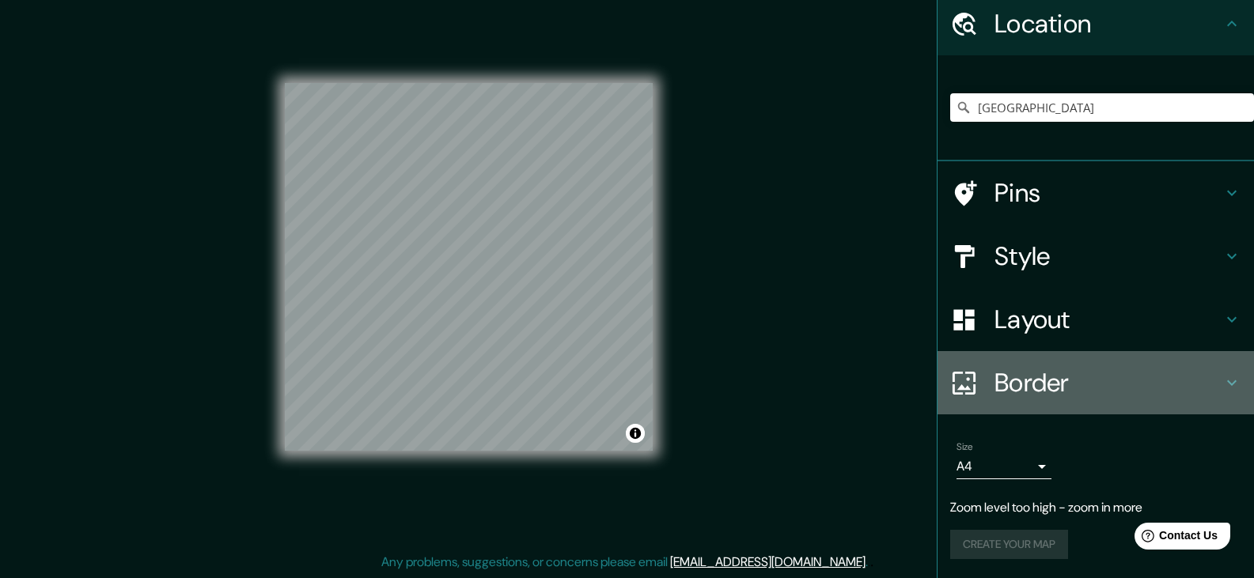
click at [1032, 385] on h4 "Border" at bounding box center [1109, 383] width 228 height 32
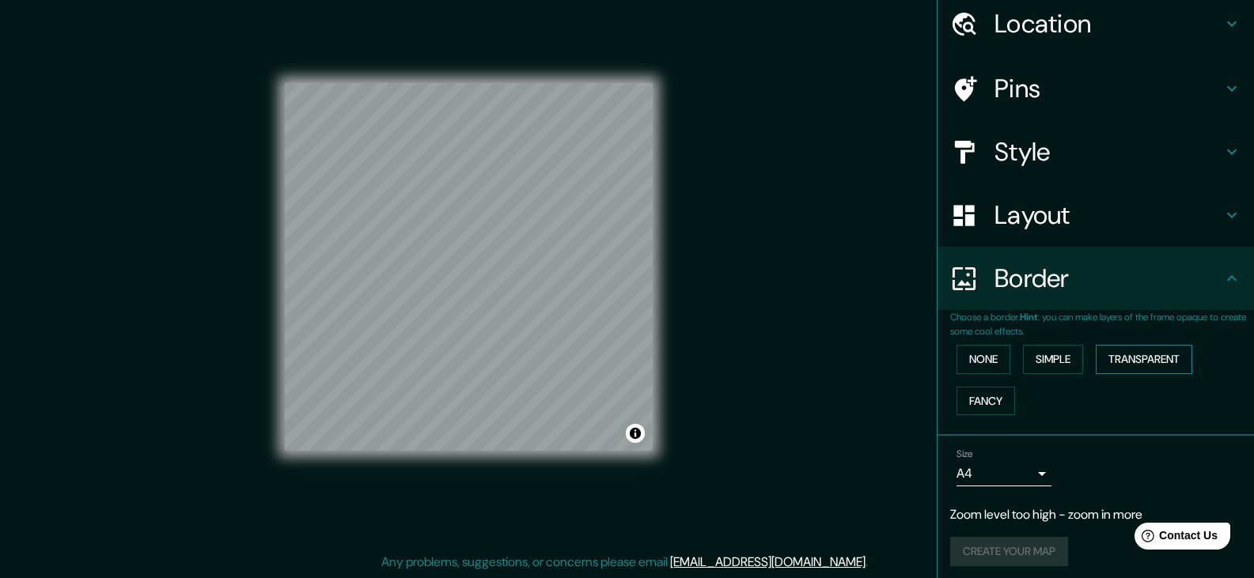
click at [1129, 360] on button "Transparent" at bounding box center [1144, 359] width 97 height 29
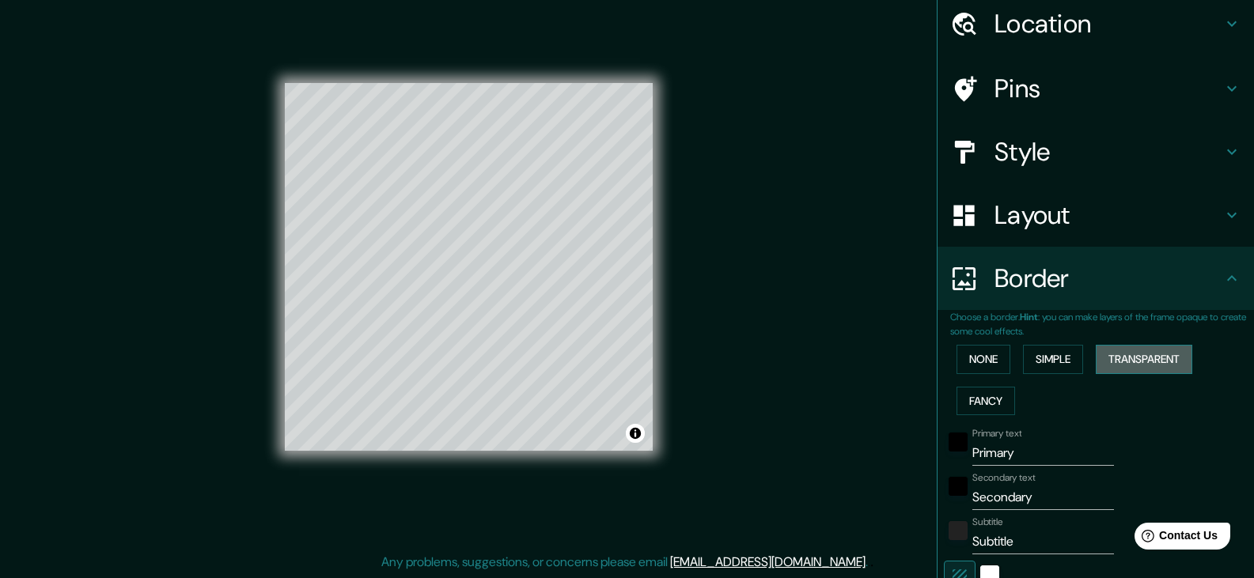
click at [1147, 357] on button "Transparent" at bounding box center [1144, 359] width 97 height 29
type input "223"
type input "37"
click at [1060, 361] on button "Simple" at bounding box center [1053, 359] width 60 height 29
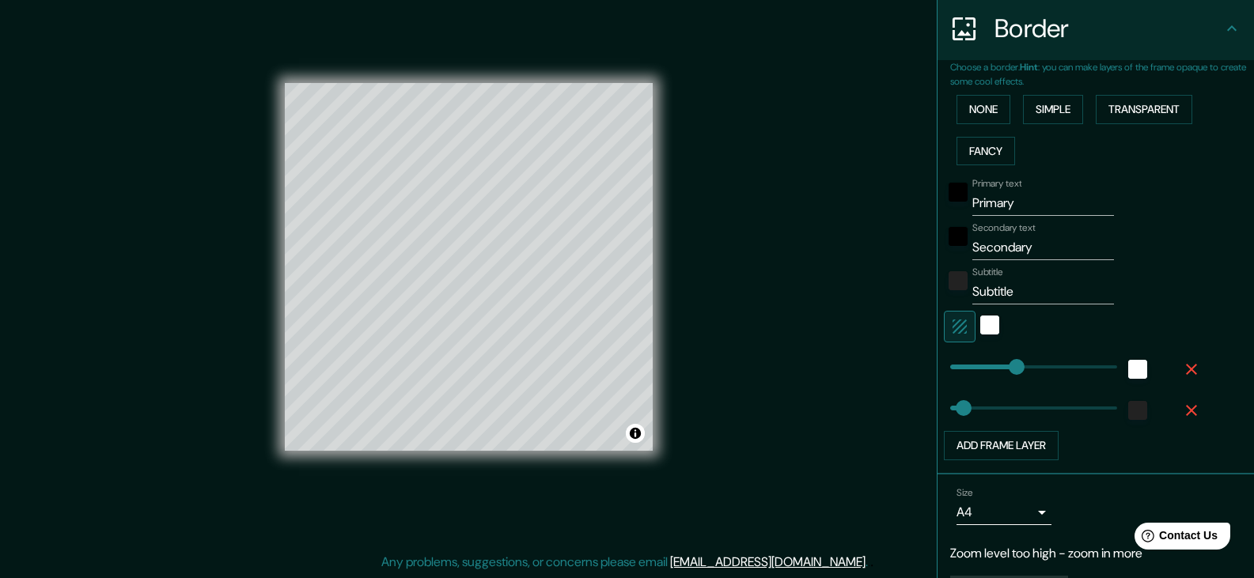
scroll to position [354, 0]
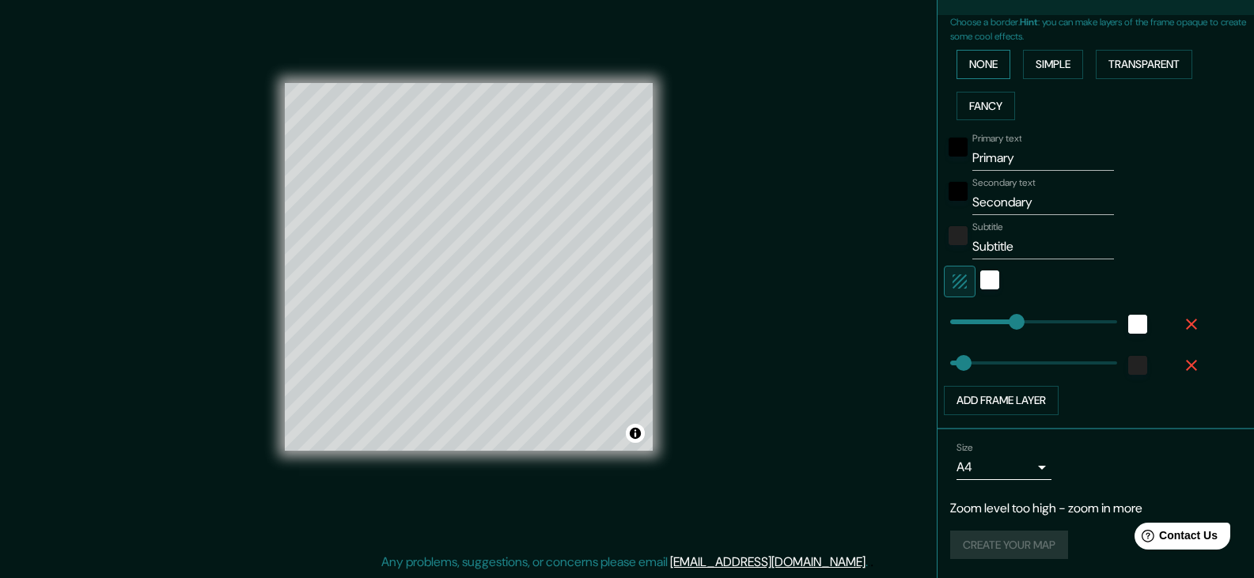
click at [971, 60] on button "None" at bounding box center [984, 64] width 54 height 29
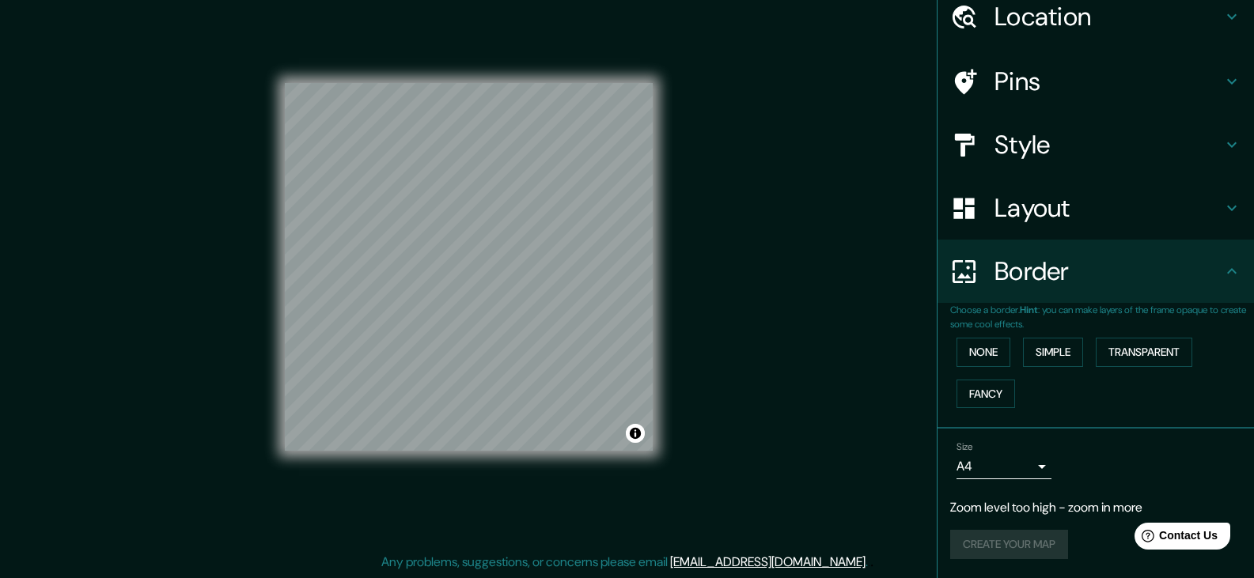
click at [1013, 551] on div "Create your map" at bounding box center [1095, 544] width 291 height 29
click at [1044, 27] on h4 "Location" at bounding box center [1109, 17] width 228 height 32
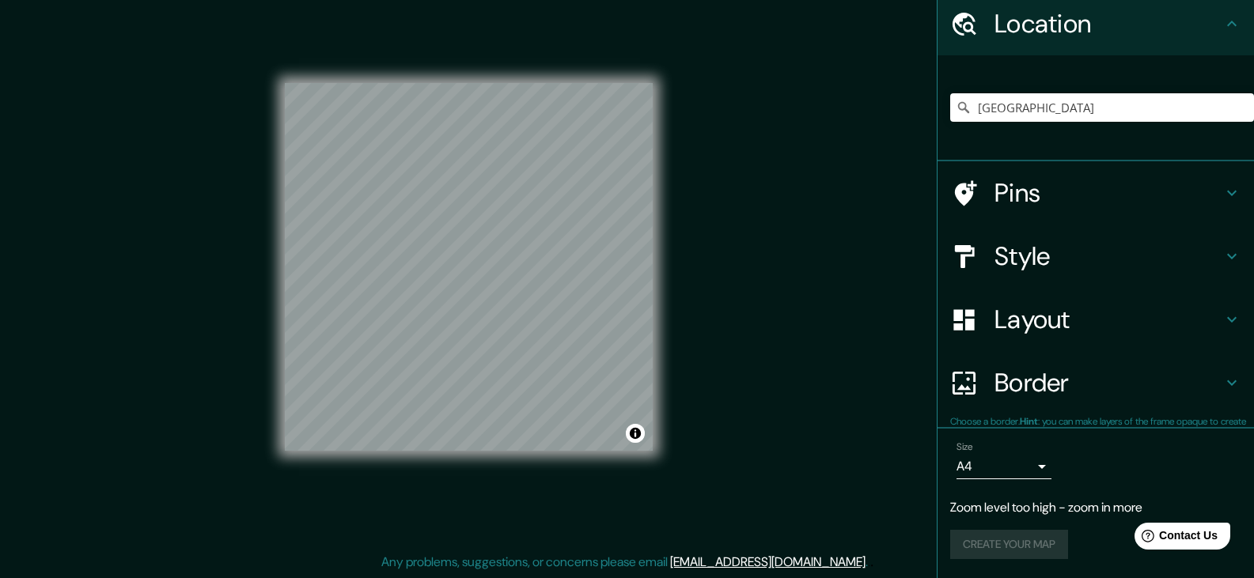
scroll to position [59, 0]
click at [1038, 392] on h4 "Border" at bounding box center [1109, 383] width 228 height 32
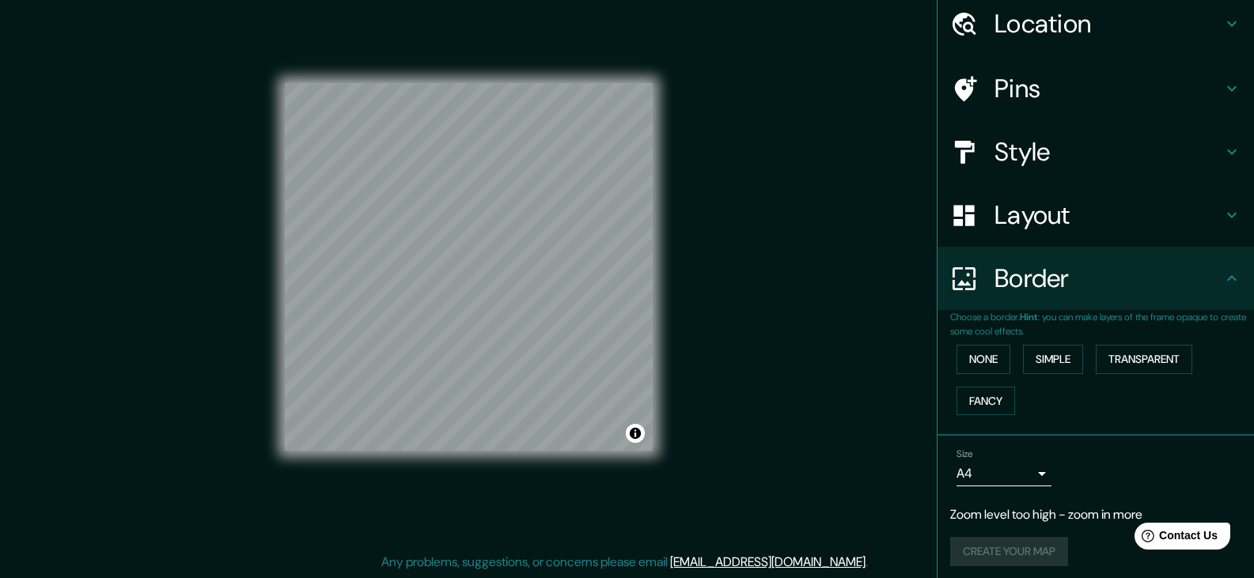
click at [1033, 237] on div "Layout" at bounding box center [1096, 215] width 317 height 63
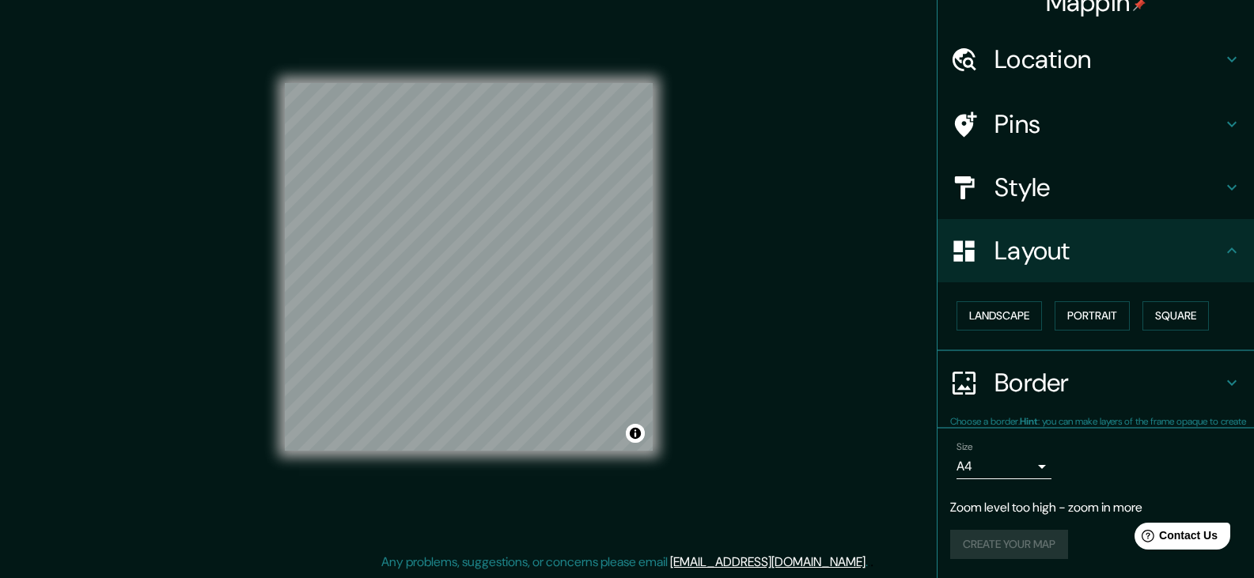
scroll to position [22, 0]
click at [1102, 306] on button "Portrait" at bounding box center [1092, 316] width 75 height 29
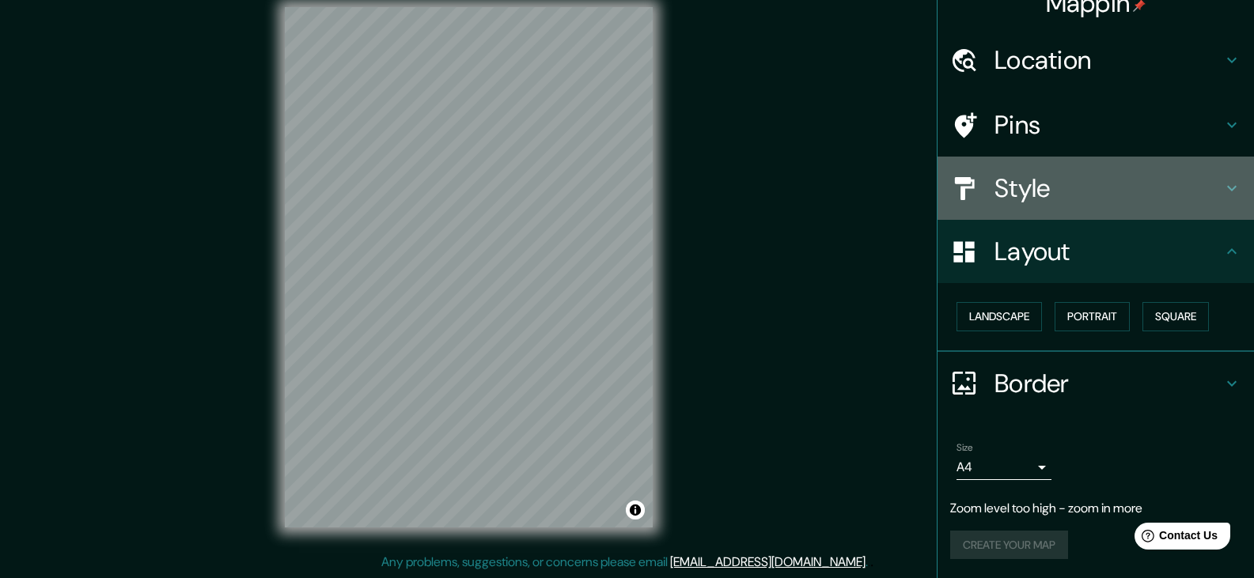
click at [1032, 180] on h4 "Style" at bounding box center [1109, 189] width 228 height 32
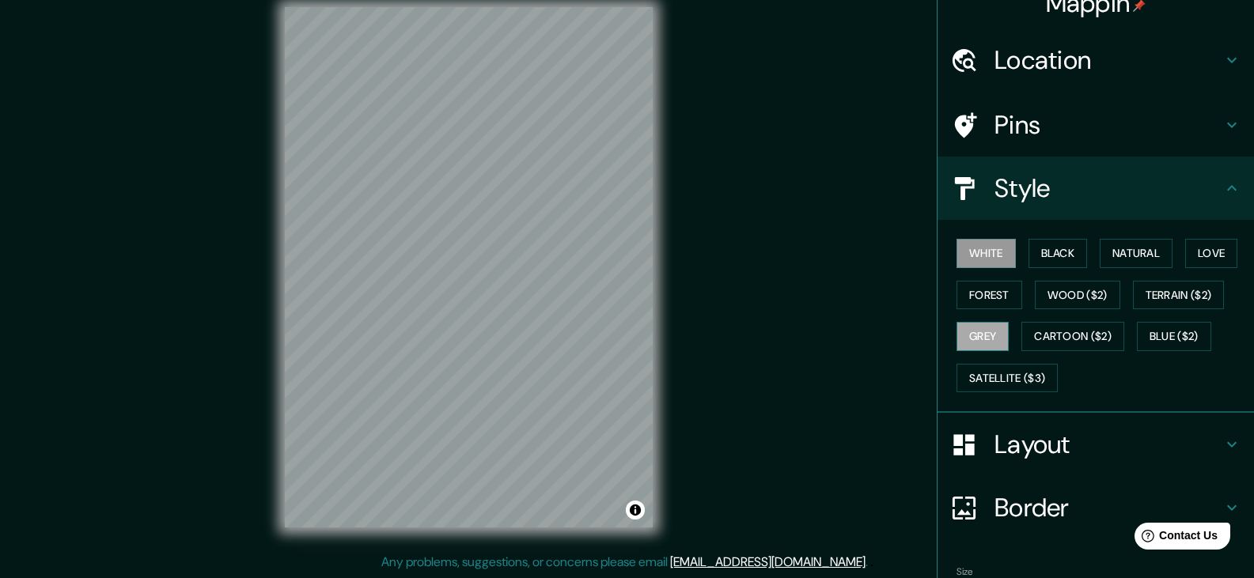
click at [982, 334] on button "Grey" at bounding box center [983, 336] width 52 height 29
click at [1002, 255] on button "White" at bounding box center [986, 253] width 59 height 29
click at [1045, 59] on h4 "Location" at bounding box center [1109, 60] width 228 height 32
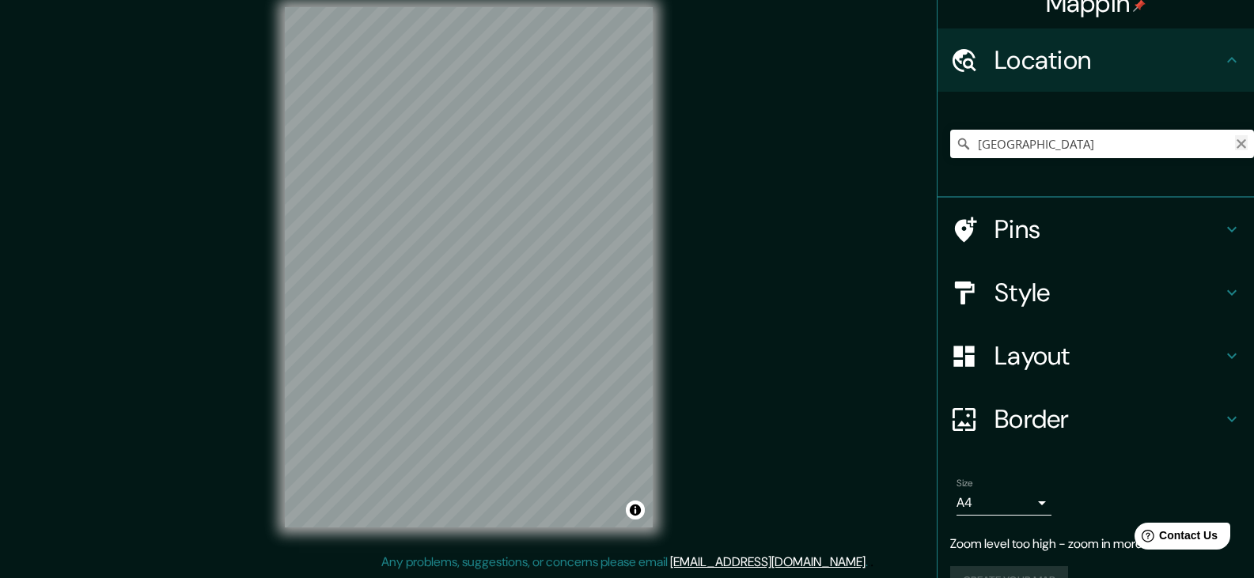
click at [1237, 145] on icon "Clear" at bounding box center [1241, 143] width 9 height 9
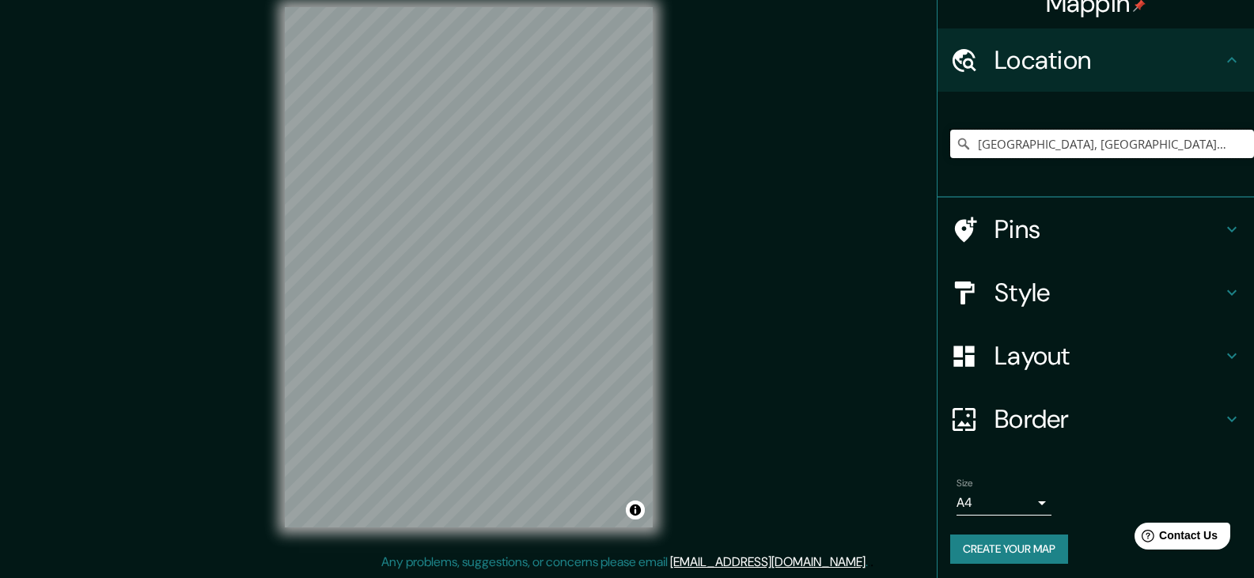
type input "[GEOGRAPHIC_DATA], [GEOGRAPHIC_DATA], [GEOGRAPHIC_DATA]"
click at [771, 199] on div "Mappin Location [GEOGRAPHIC_DATA], [GEOGRAPHIC_DATA], [GEOGRAPHIC_DATA] [GEOGRA…" at bounding box center [627, 280] width 1254 height 597
click at [1117, 142] on input "[GEOGRAPHIC_DATA], [GEOGRAPHIC_DATA], [GEOGRAPHIC_DATA]" at bounding box center [1102, 144] width 304 height 28
click at [1235, 149] on icon "Clear" at bounding box center [1241, 144] width 13 height 13
type input "Feria Ganadera, [GEOGRAPHIC_DATA], [GEOGRAPHIC_DATA] 5550000, [GEOGRAPHIC_DATA]"
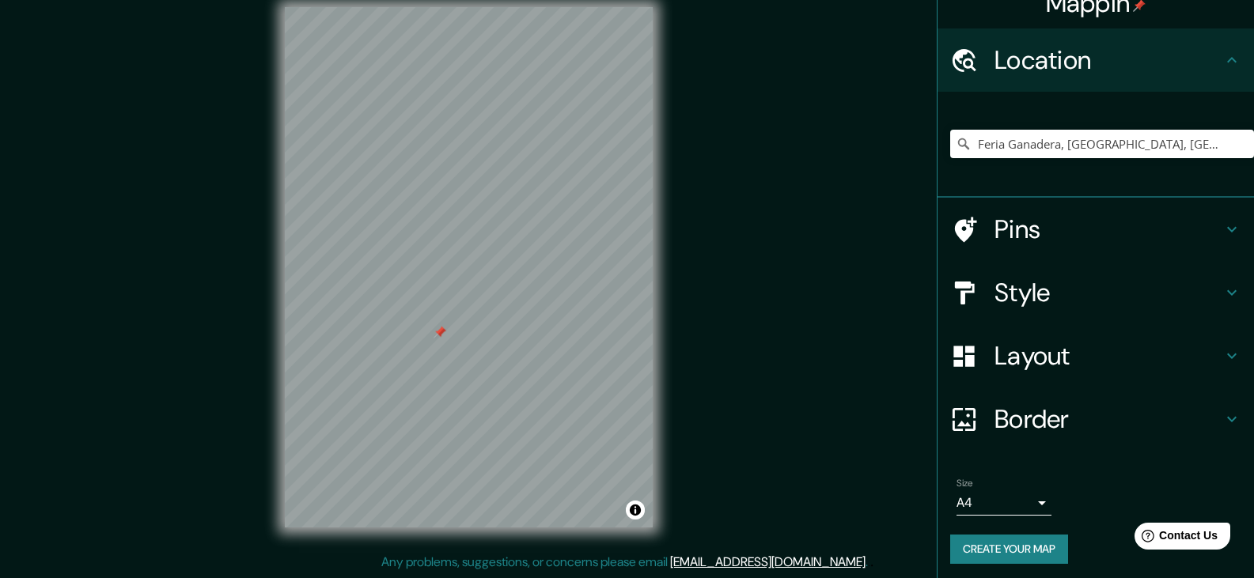
drag, startPoint x: 494, startPoint y: 314, endPoint x: 381, endPoint y: 351, distance: 118.1
click at [434, 339] on div at bounding box center [440, 332] width 13 height 13
